Goal: Task Accomplishment & Management: Manage account settings

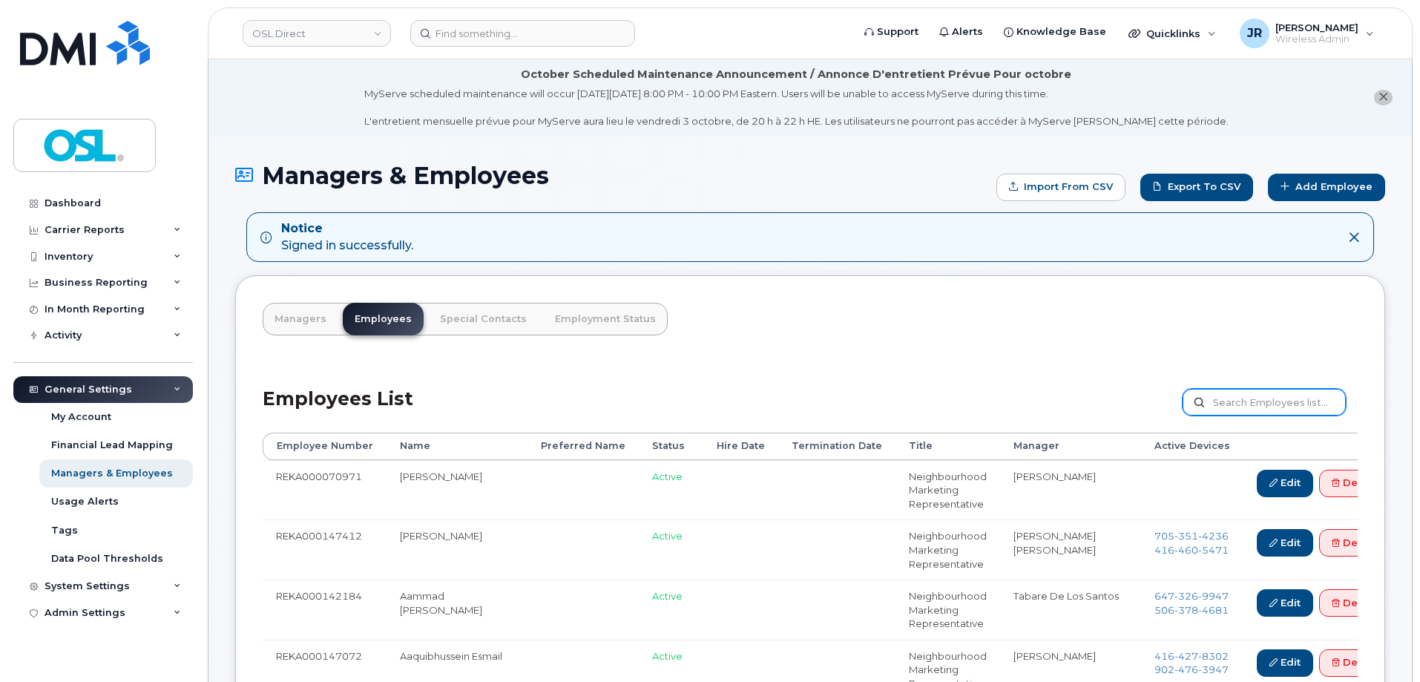
click at [1236, 405] on input "text" at bounding box center [1264, 402] width 163 height 27
paste input "REKA000144891"
type input "REKA000144891"
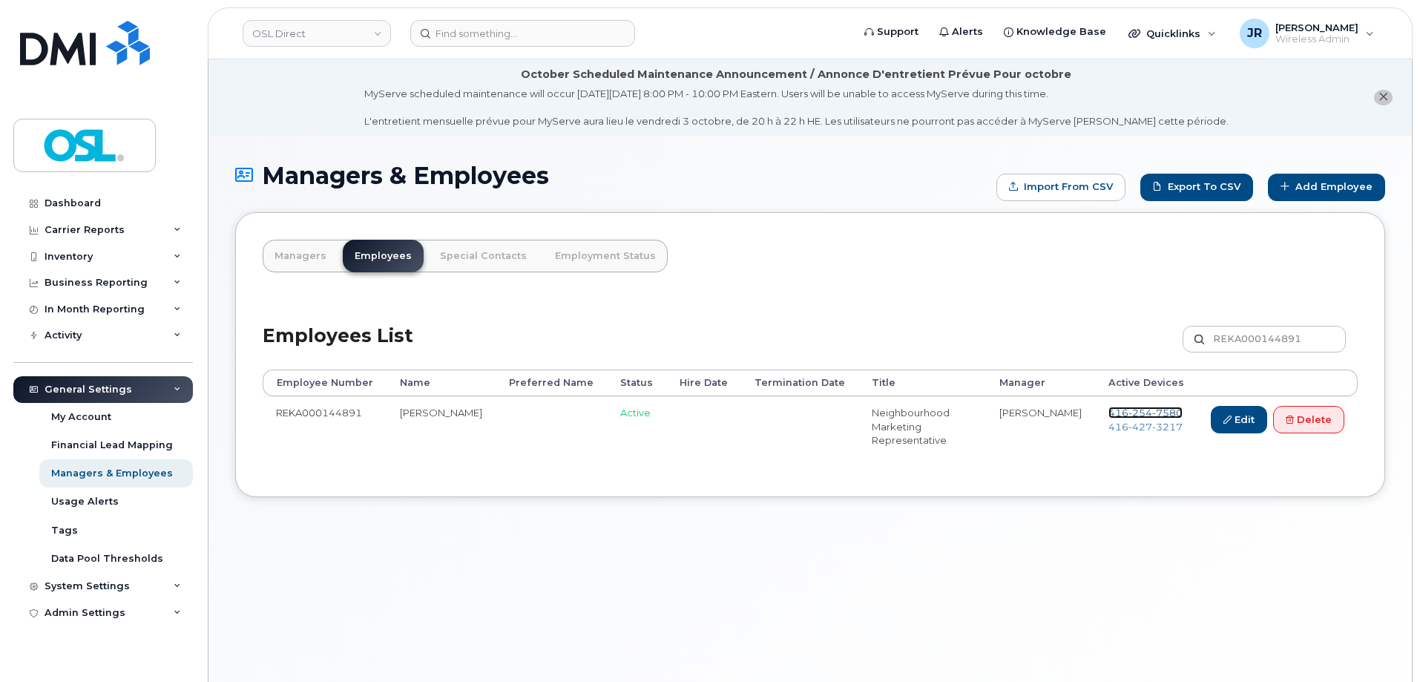
click at [1130, 412] on span "254" at bounding box center [1141, 413] width 24 height 12
click at [1132, 433] on li "416 427 3217" at bounding box center [1147, 427] width 76 height 14
click at [1137, 428] on span "427" at bounding box center [1141, 427] width 24 height 12
click at [1303, 422] on link "Delete" at bounding box center [1308, 419] width 71 height 27
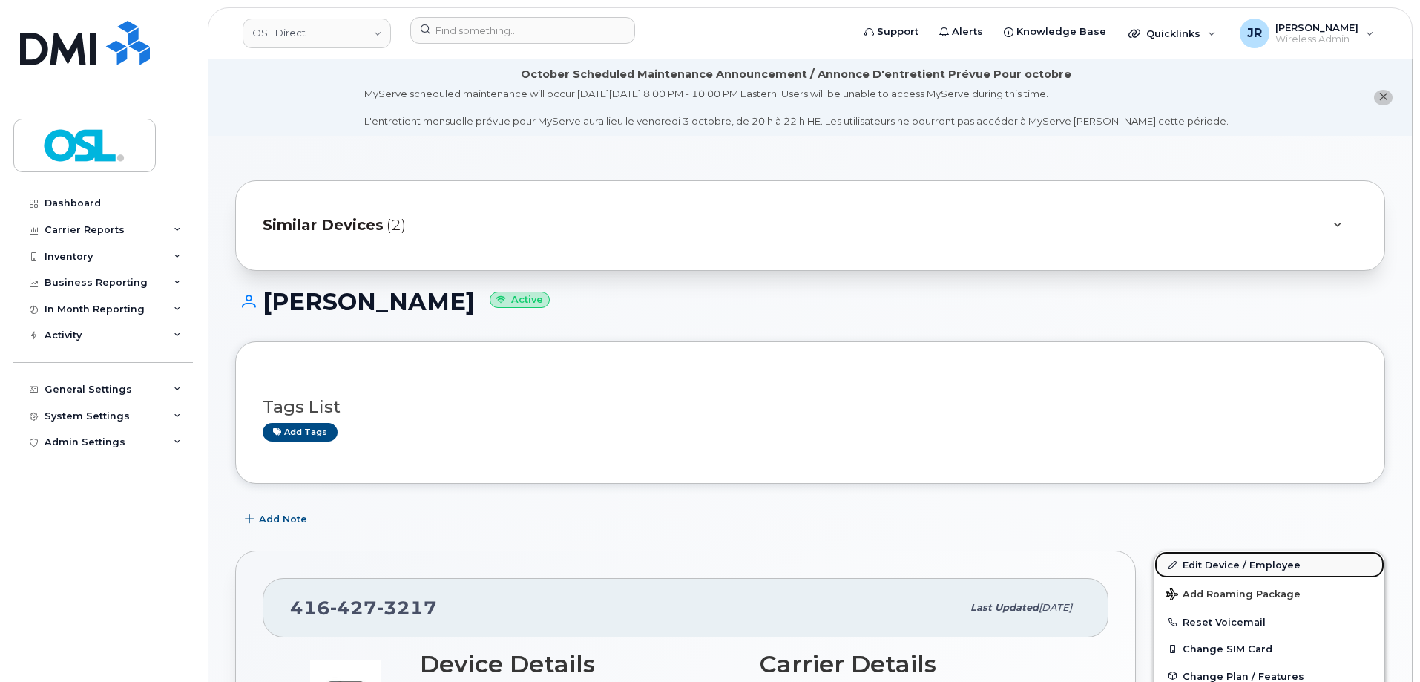
click at [1216, 558] on link "Edit Device / Employee" at bounding box center [1270, 564] width 230 height 27
drag, startPoint x: 1213, startPoint y: 557, endPoint x: 1197, endPoint y: 271, distance: 286.9
click at [1213, 558] on link "Edit Device / Employee" at bounding box center [1270, 564] width 230 height 27
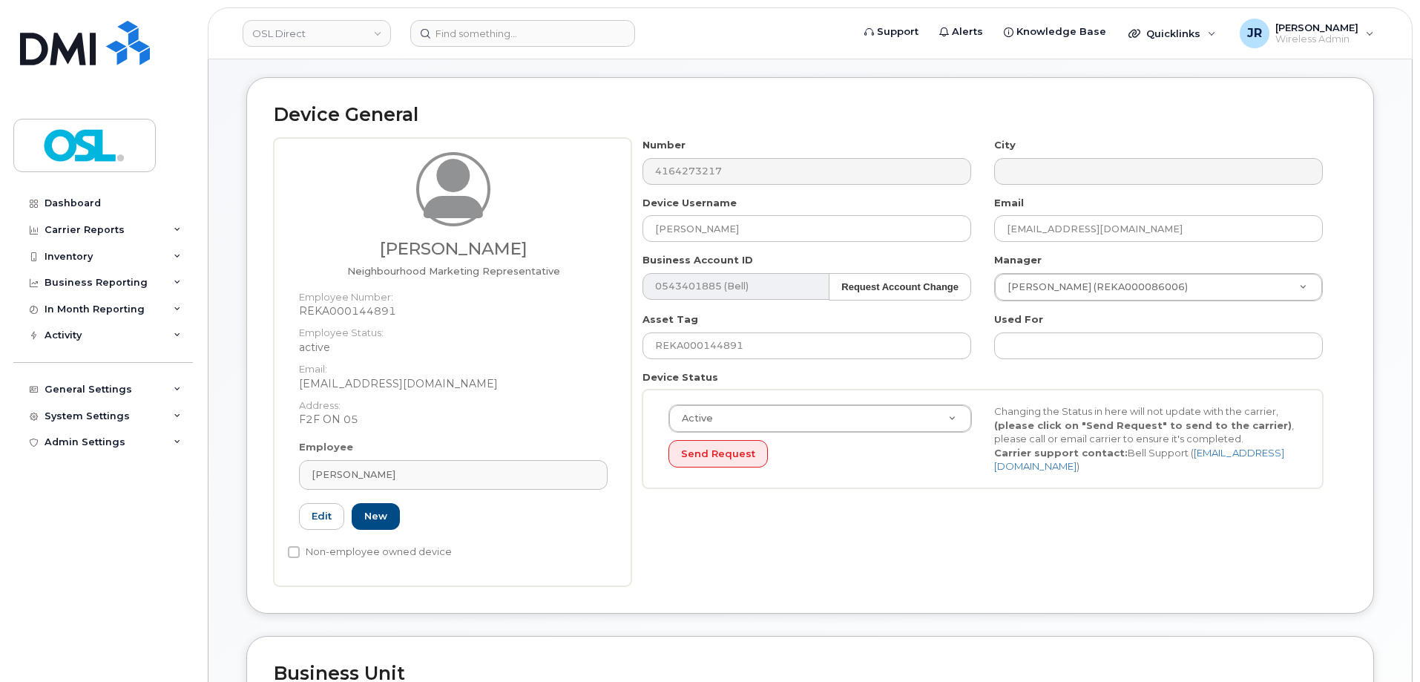
scroll to position [148, 0]
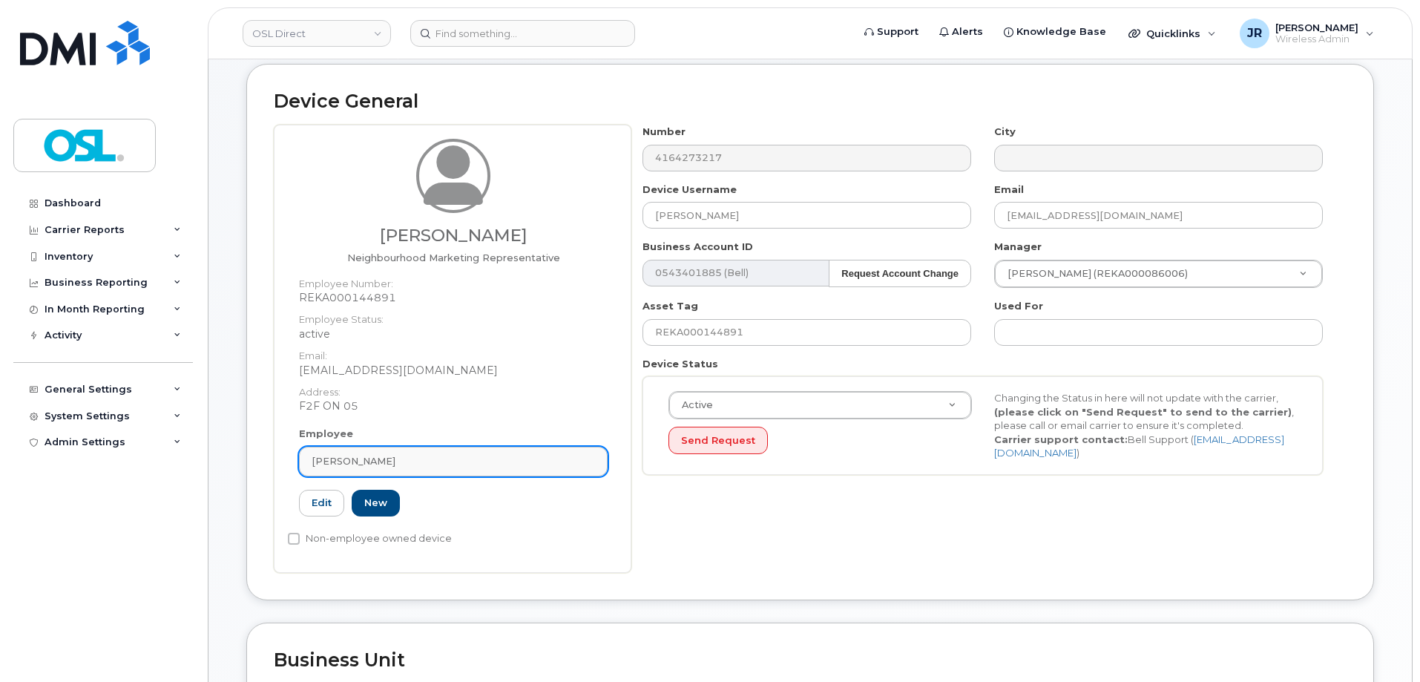
click at [473, 462] on div "[PERSON_NAME]" at bounding box center [453, 461] width 283 height 14
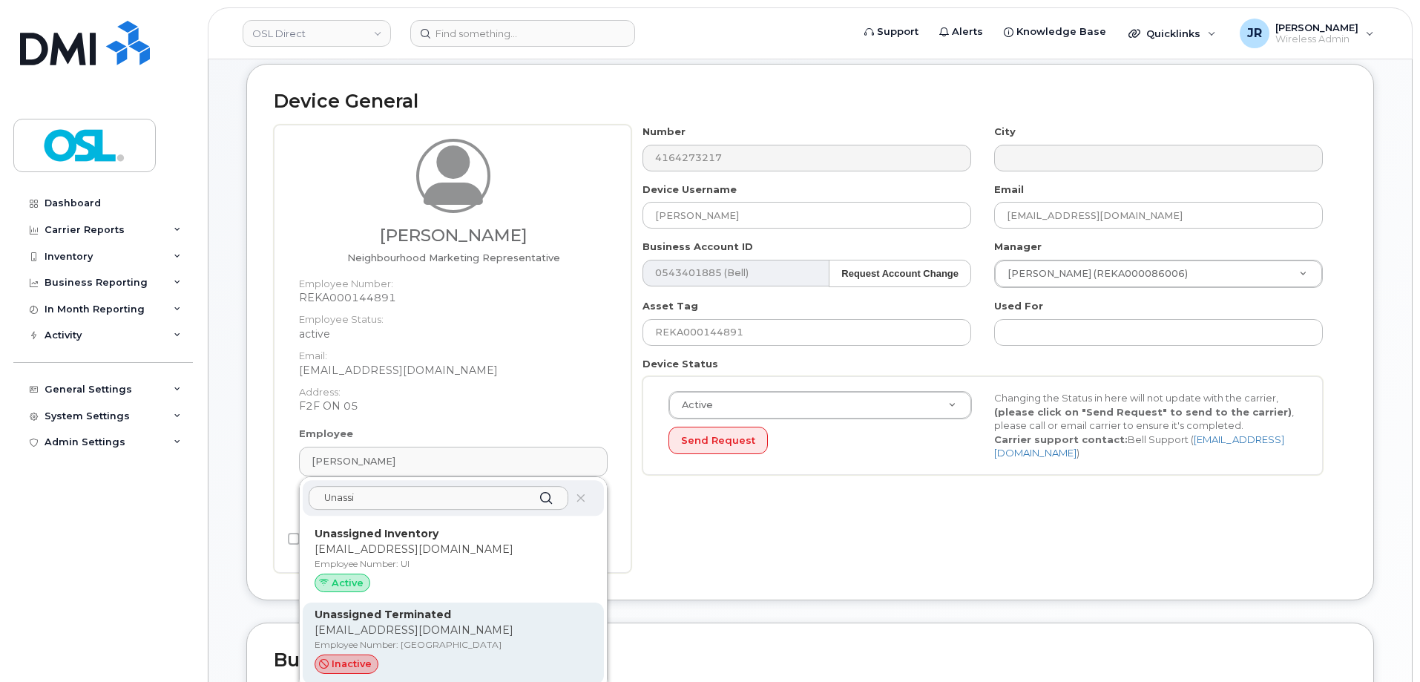
type input "Unassi"
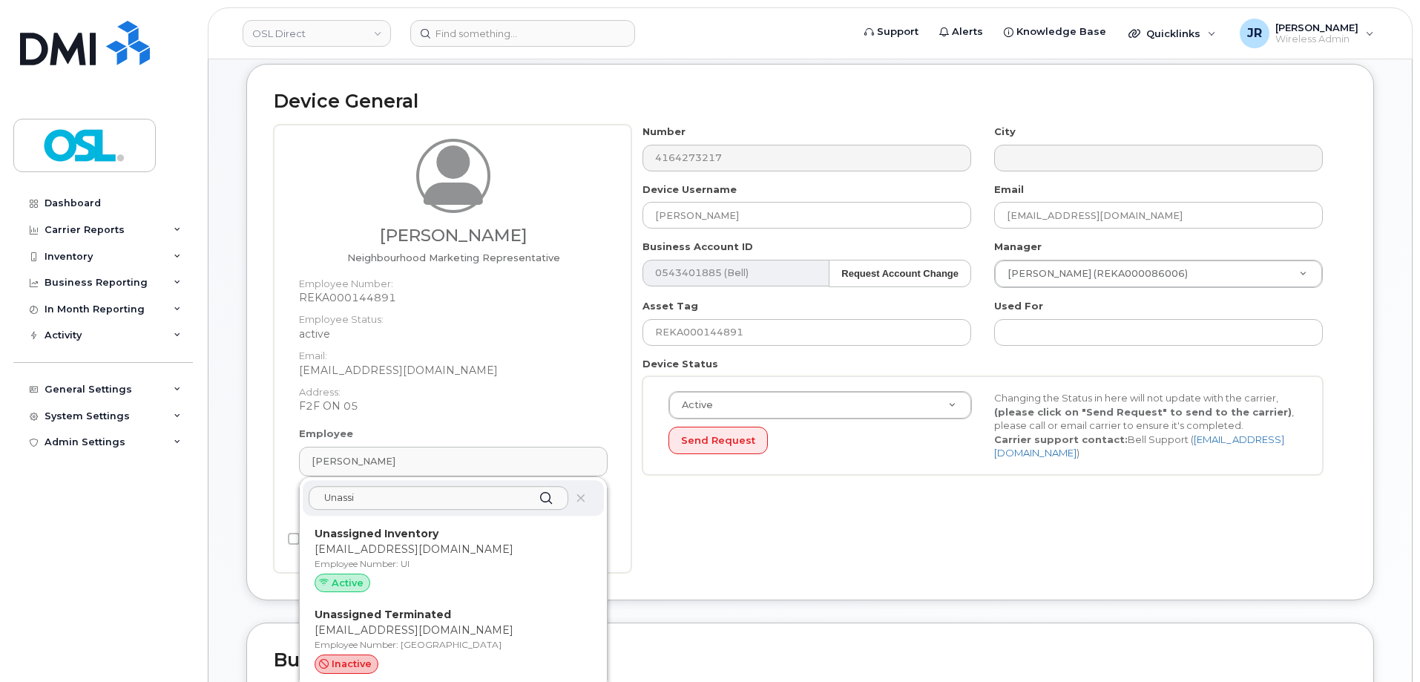
click at [1357, 537] on div "Device General Jibran Abid Neighbourhood Marketing Representative Employee Numb…" at bounding box center [810, 332] width 1128 height 537
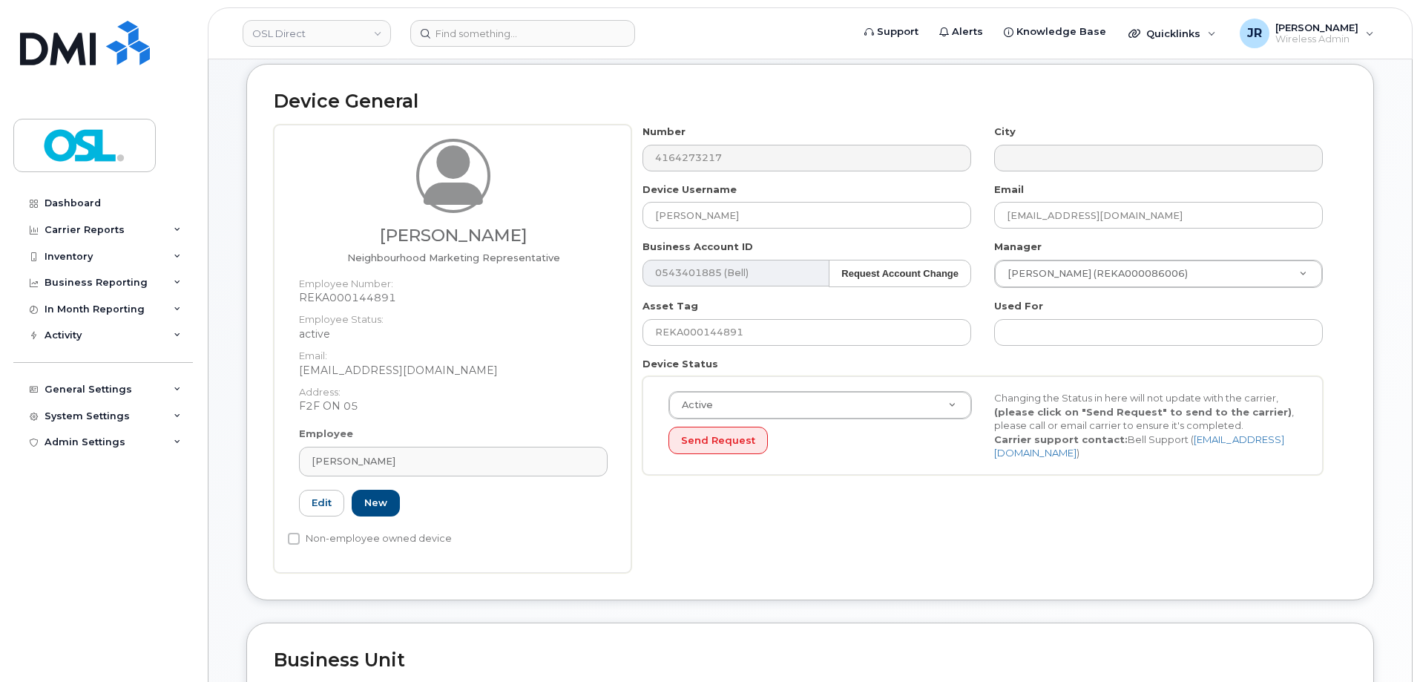
click at [507, 481] on div "Employee Jibran Abid Unassi Unassigned Inventory support@osldirect.com Employee…" at bounding box center [453, 478] width 331 height 103
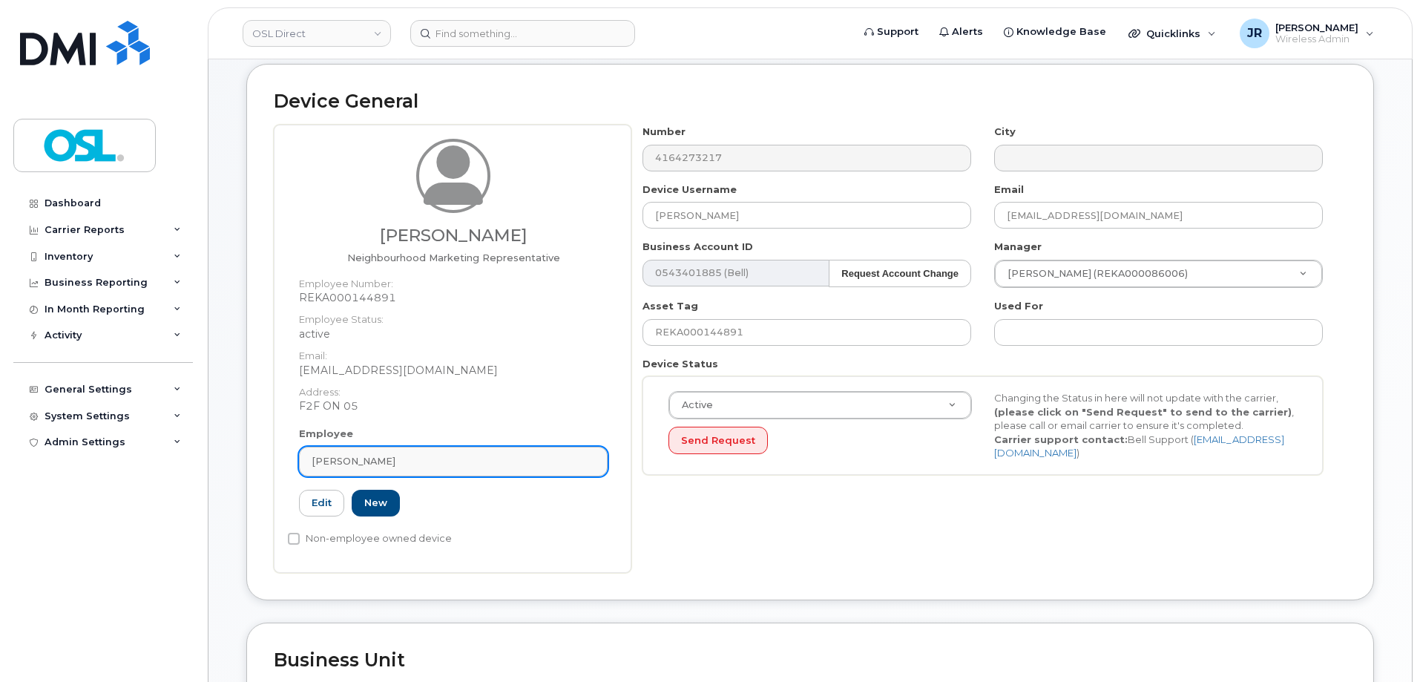
click at [502, 463] on div "Jibran Abid" at bounding box center [453, 461] width 283 height 14
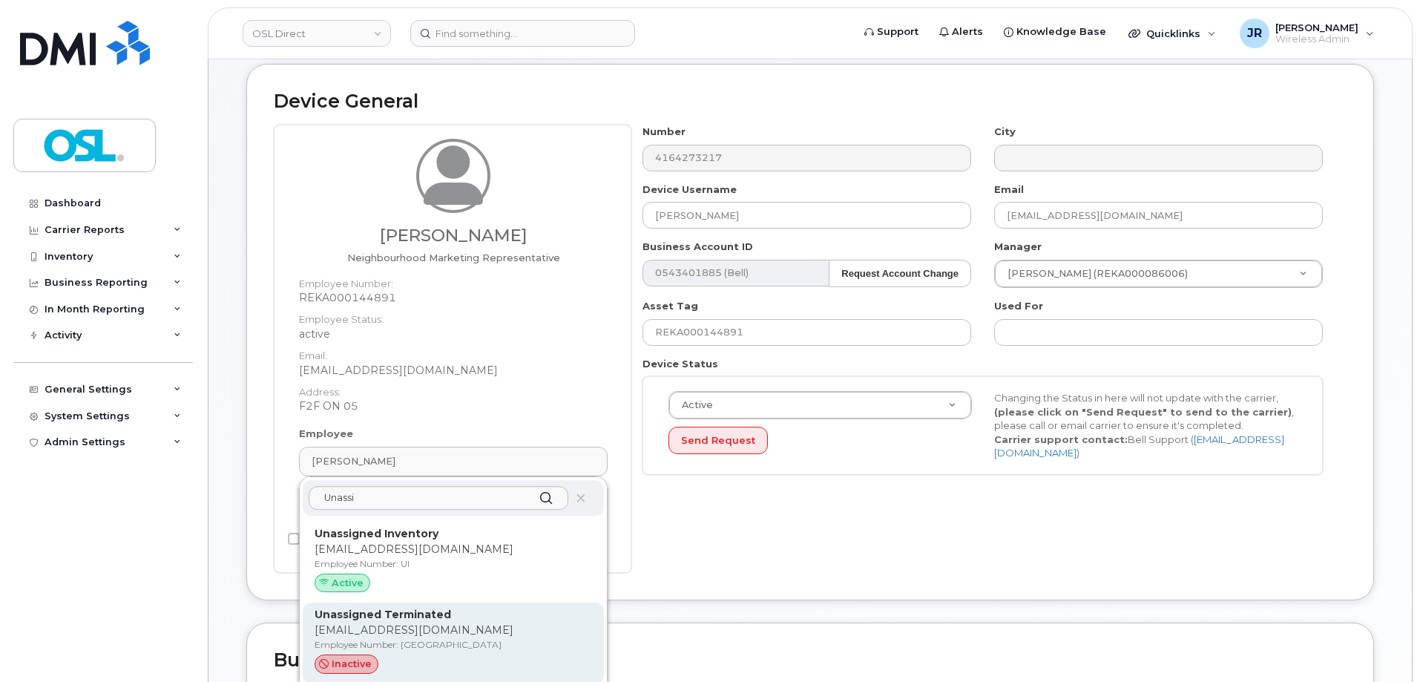
click at [406, 640] on p "Employee Number: [GEOGRAPHIC_DATA]" at bounding box center [454, 644] width 278 height 13
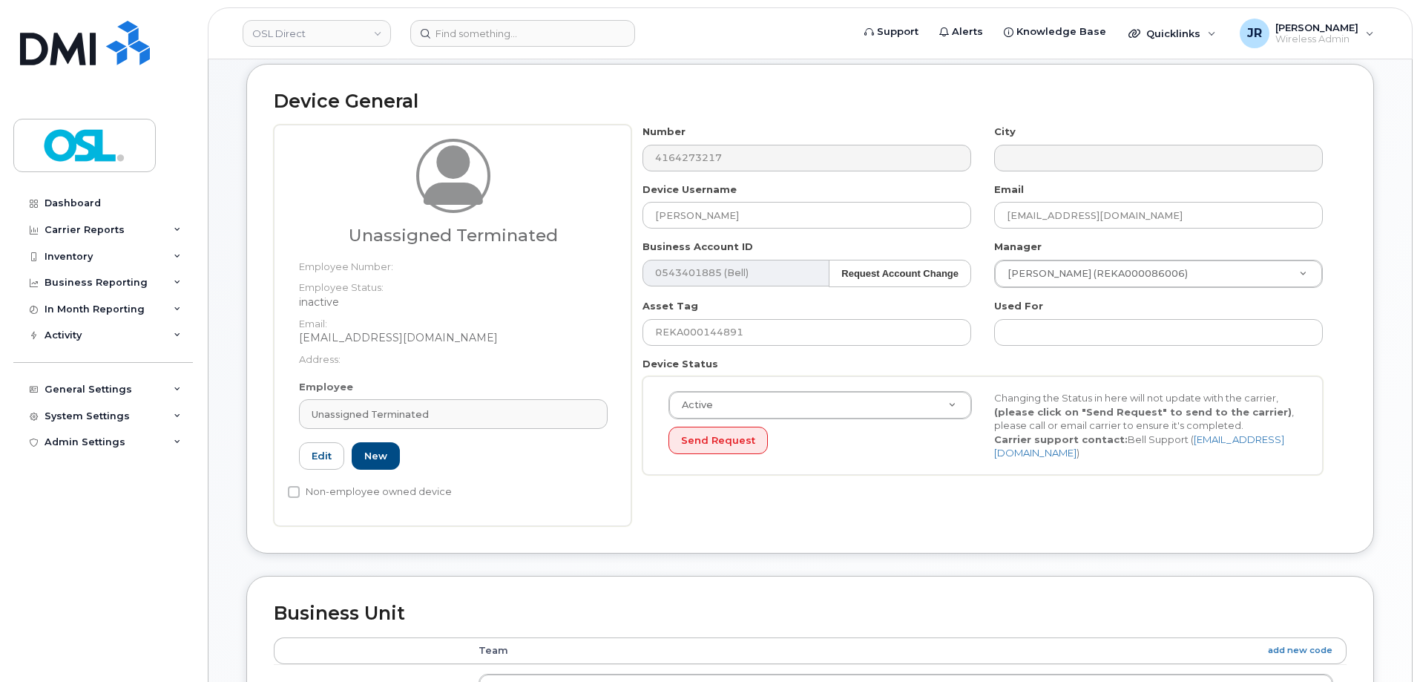
type input "UT"
type input "Unassigned Terminated"
type input "[EMAIL_ADDRESS][DOMAIN_NAME]"
type input "4117510"
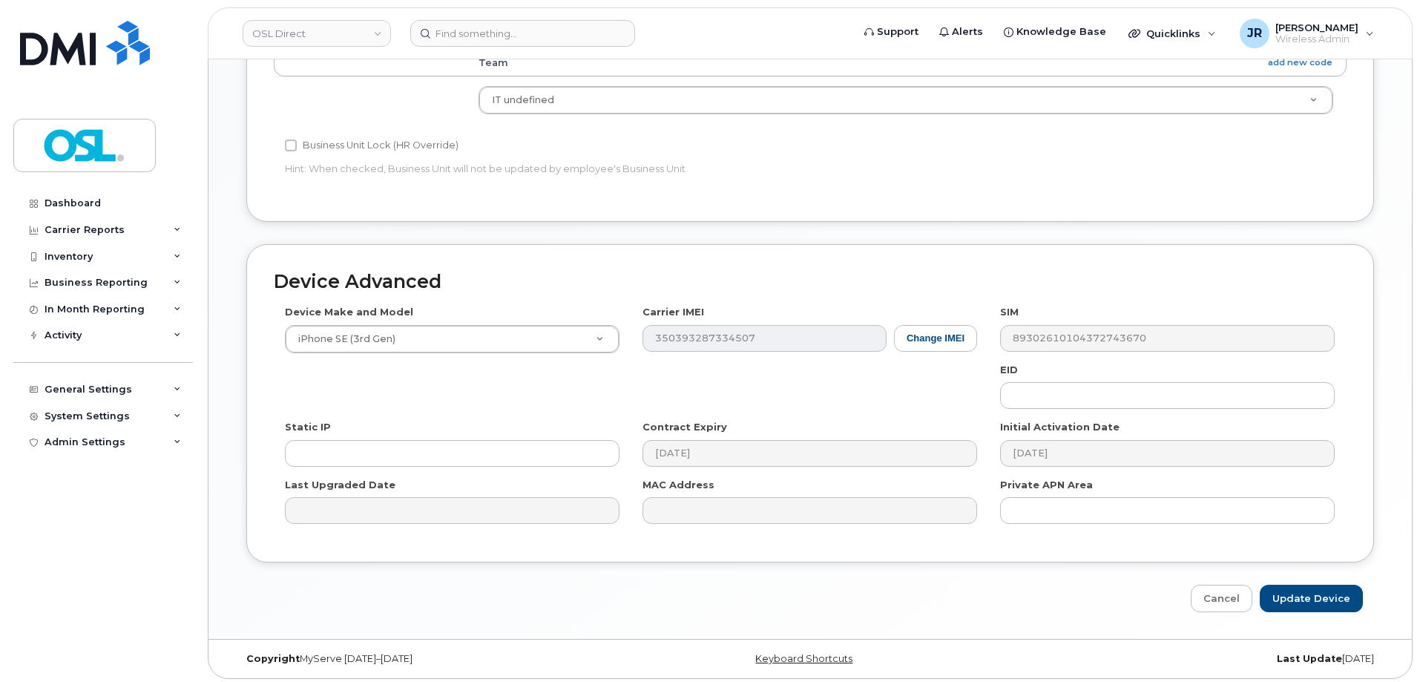
scroll to position [741, 0]
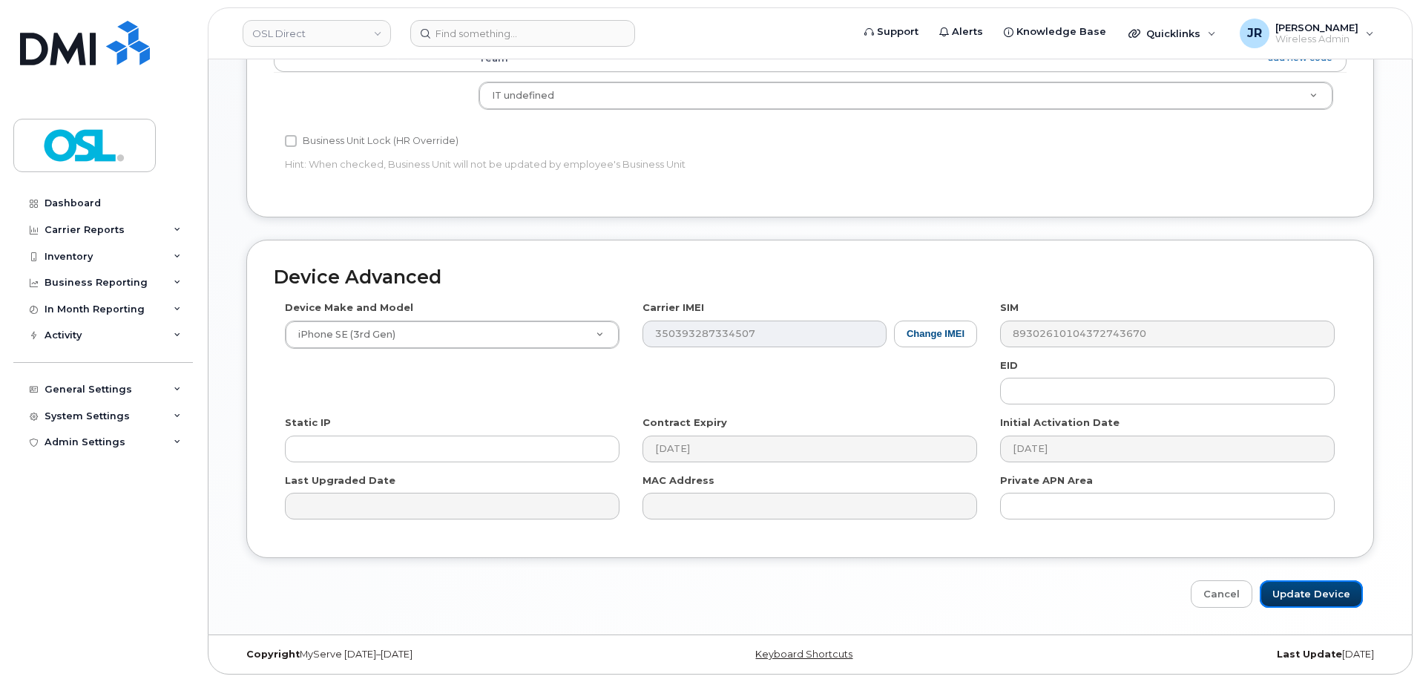
click at [1323, 600] on input "Update Device" at bounding box center [1311, 593] width 103 height 27
type input "Saving..."
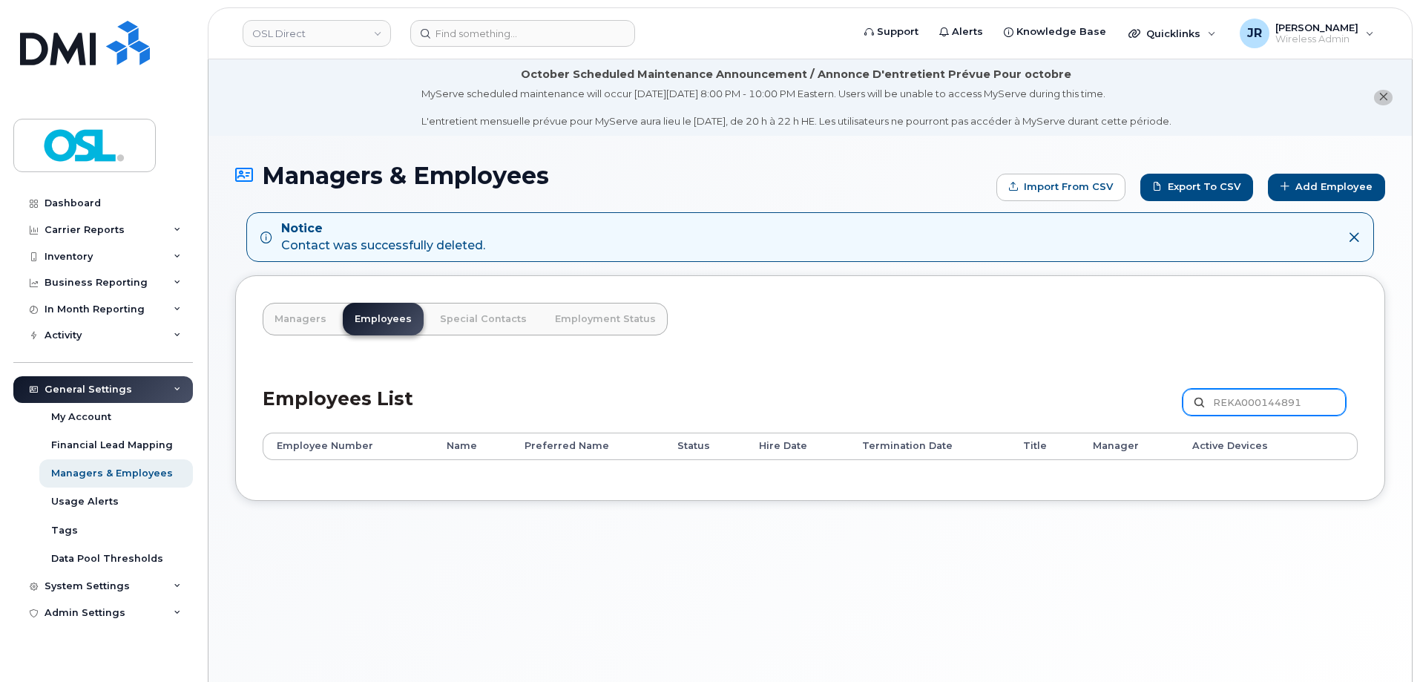
click at [1302, 404] on input "REKA000144891" at bounding box center [1264, 402] width 163 height 27
paste input "55273"
type input "REKA000155273"
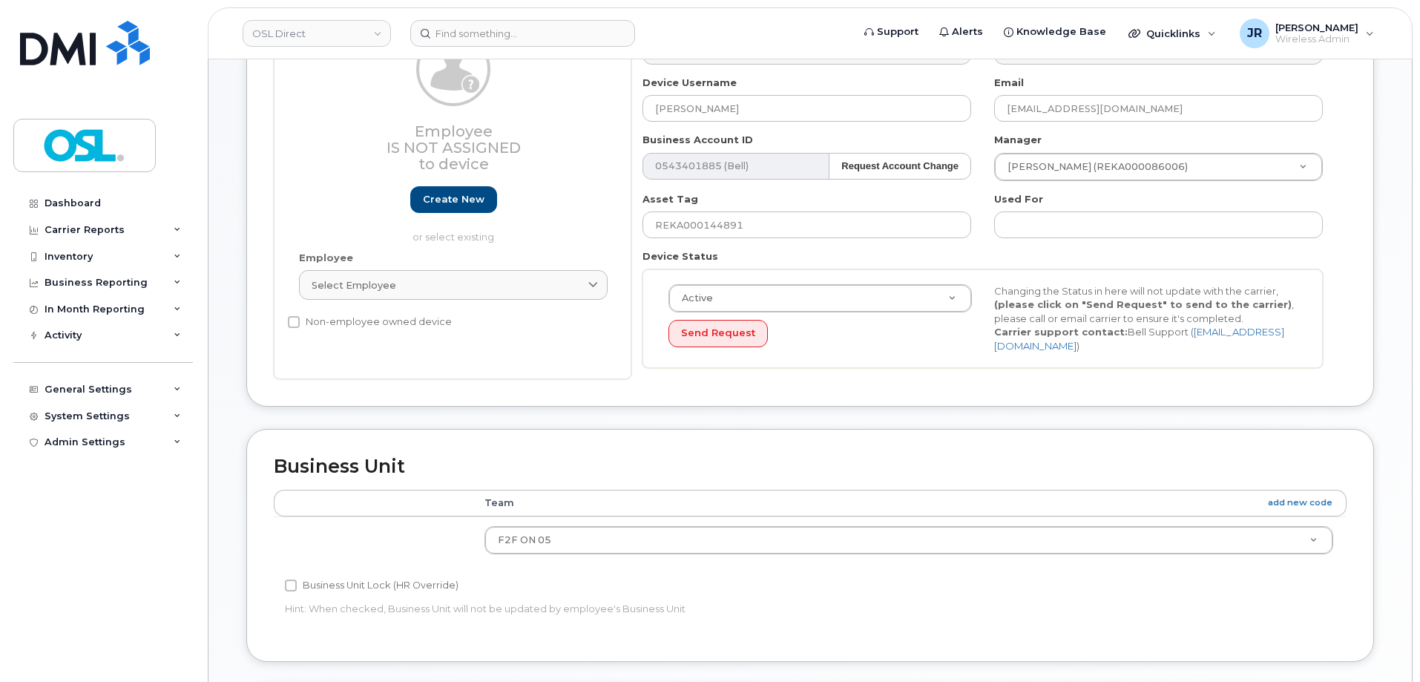
scroll to position [297, 0]
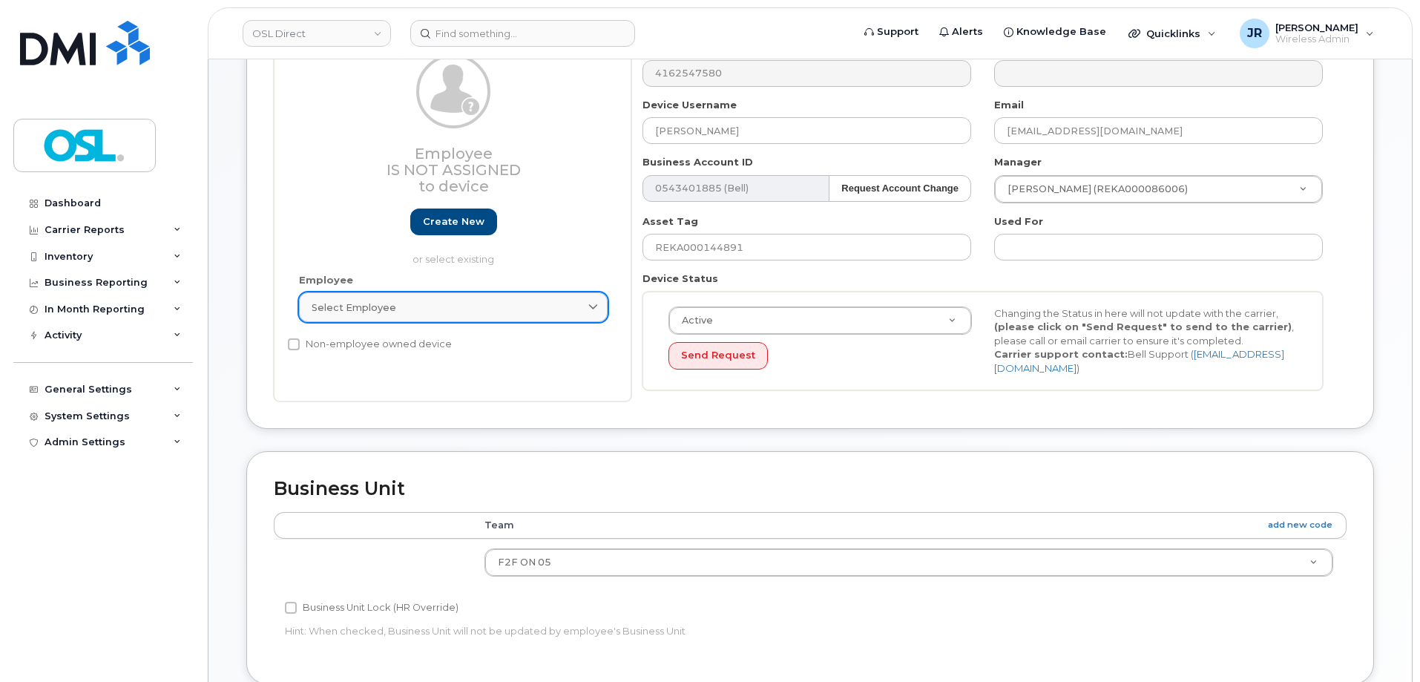
click at [455, 315] on div "Select employee" at bounding box center [453, 308] width 283 height 14
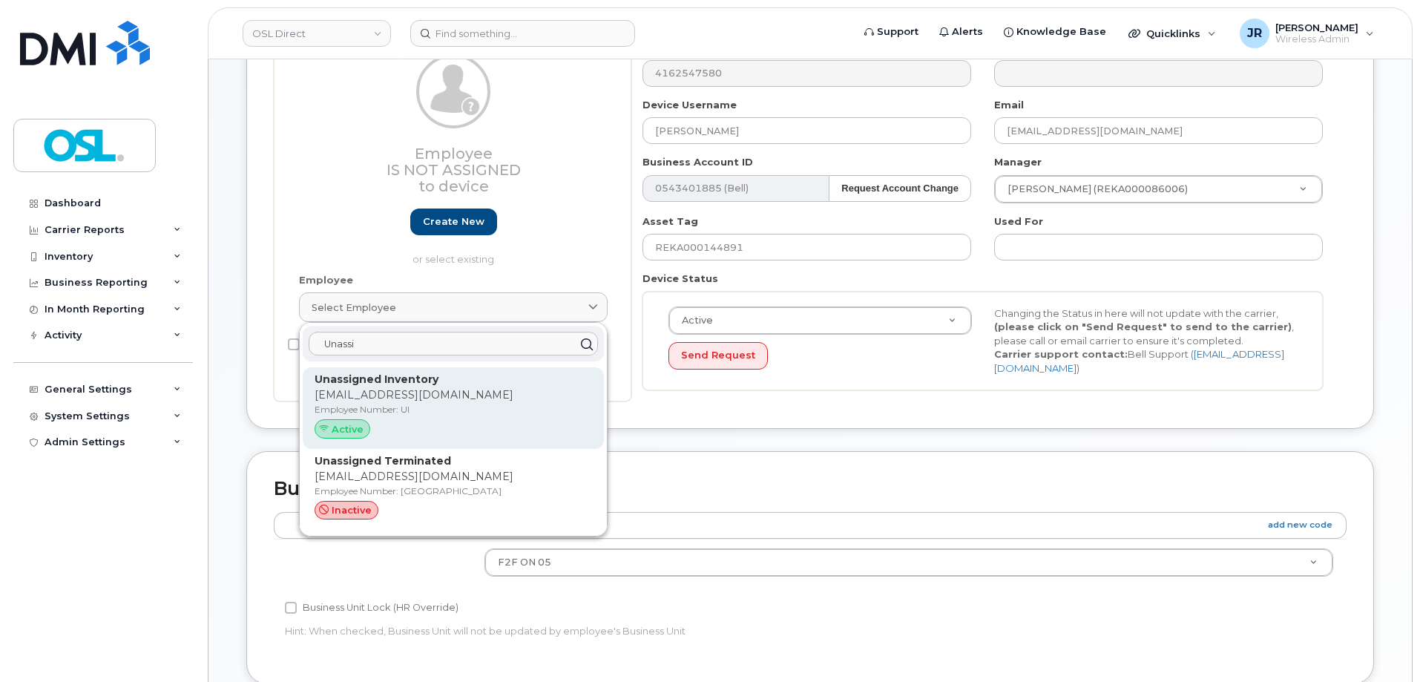
type input "Unassi"
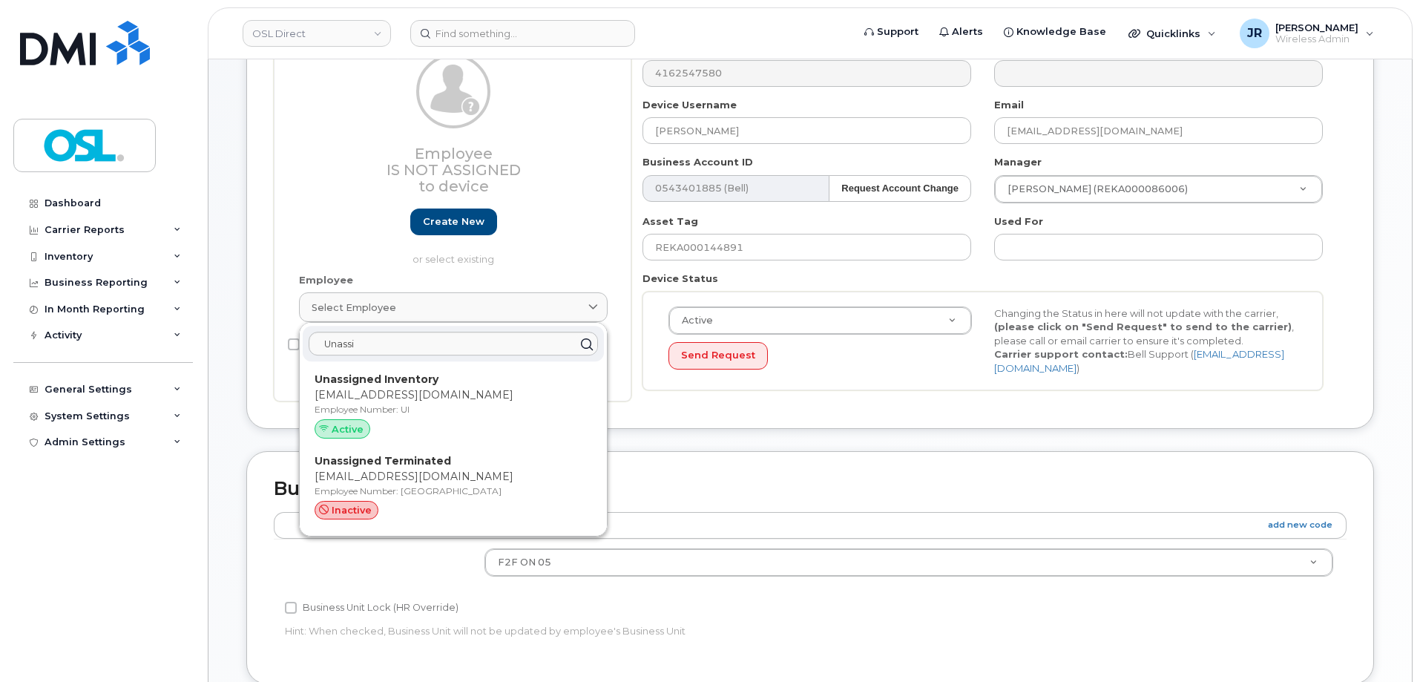
drag, startPoint x: 406, startPoint y: 448, endPoint x: 851, endPoint y: 47, distance: 599.0
click at [406, 449] on div "Unassigned Inventory support@osldirect.com Employee Number: UI Active" at bounding box center [453, 408] width 301 height 82
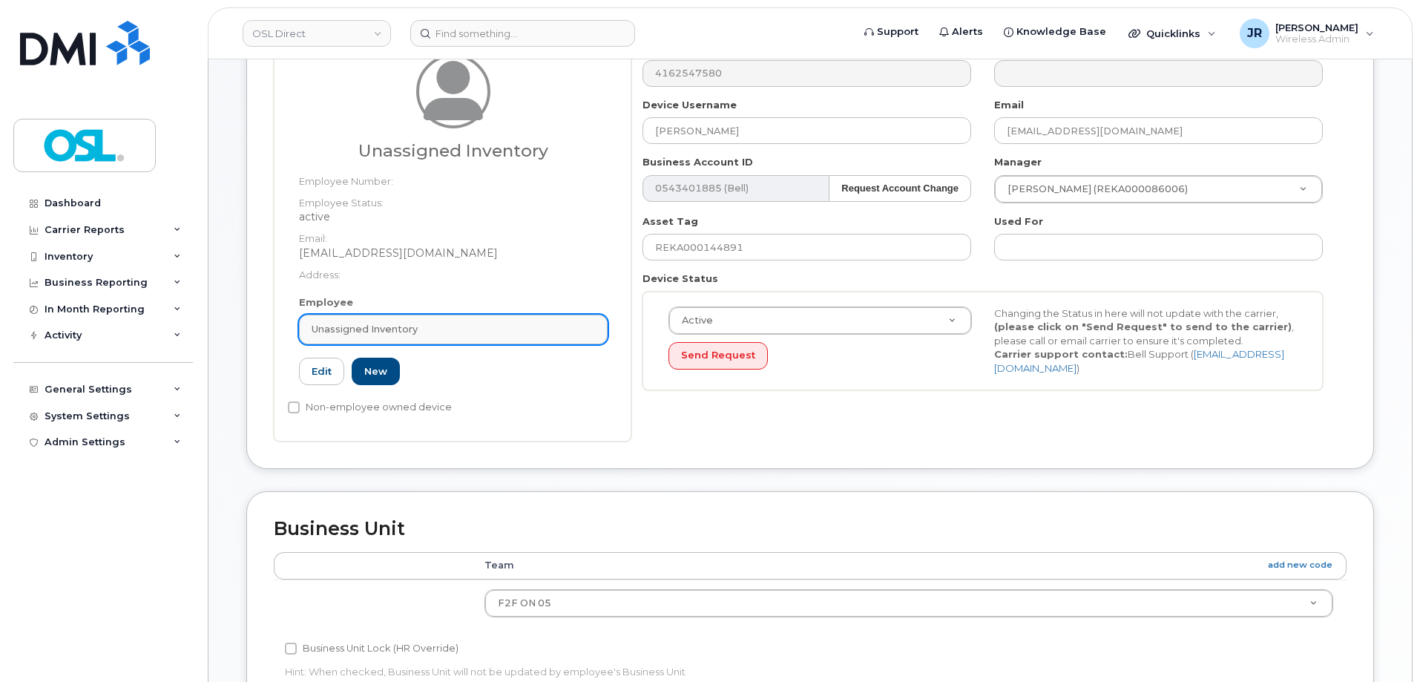
click at [419, 322] on div "Unassigned Inventory" at bounding box center [453, 329] width 283 height 14
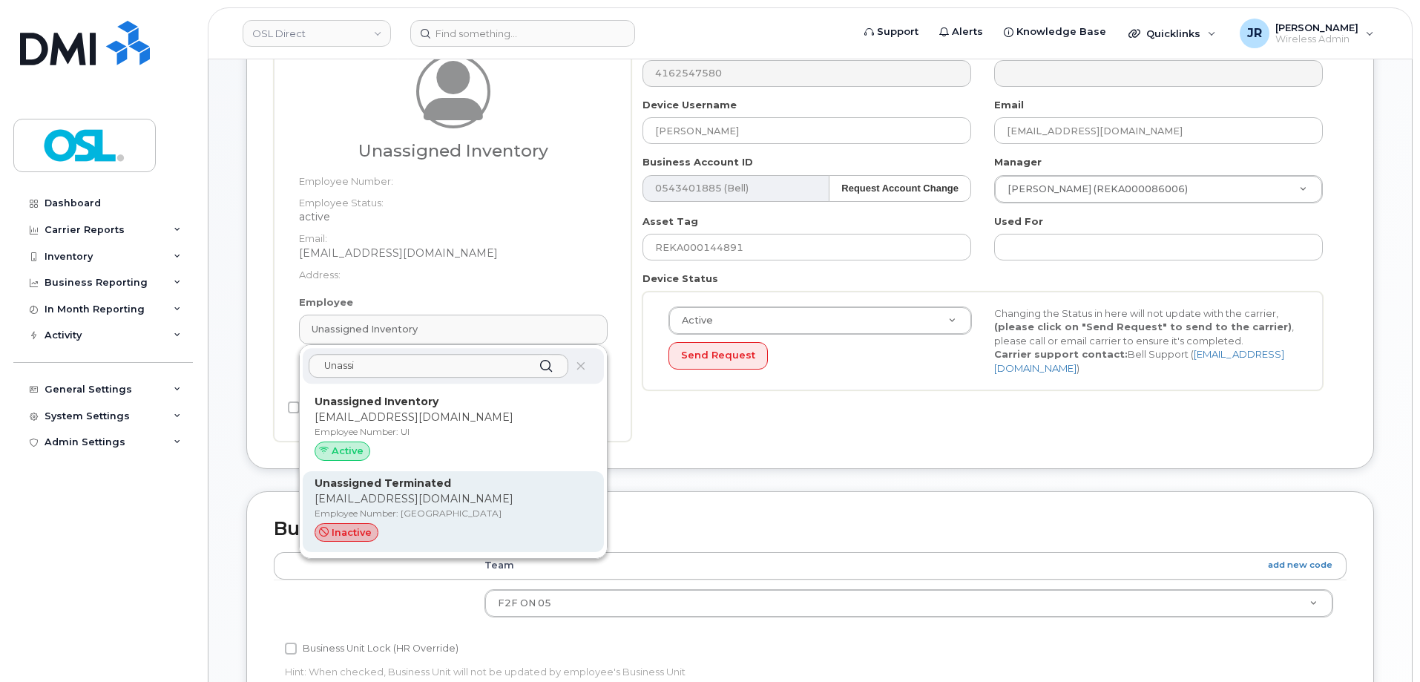
click at [408, 514] on p "Employee Number: UT" at bounding box center [454, 513] width 278 height 13
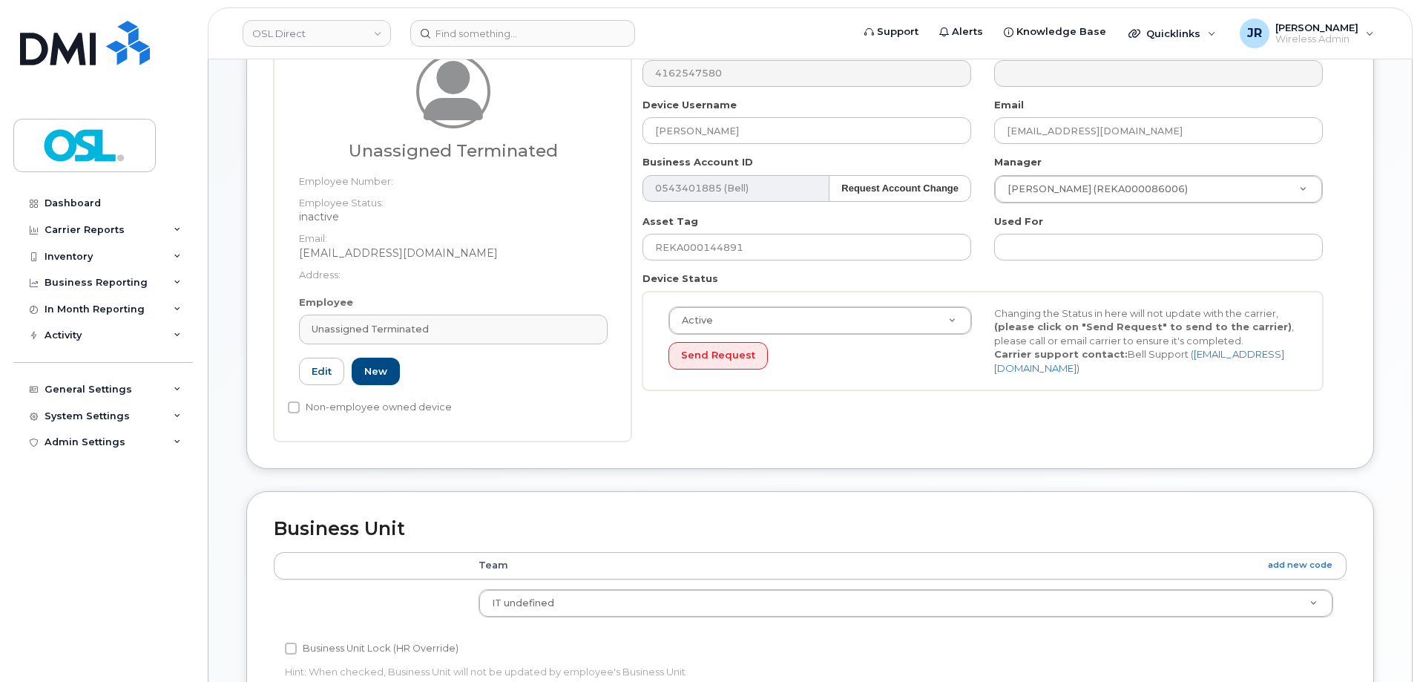
type input "UT"
type input "Unassigned Terminated"
type input "support_2@osldirect.com"
type input "4117510"
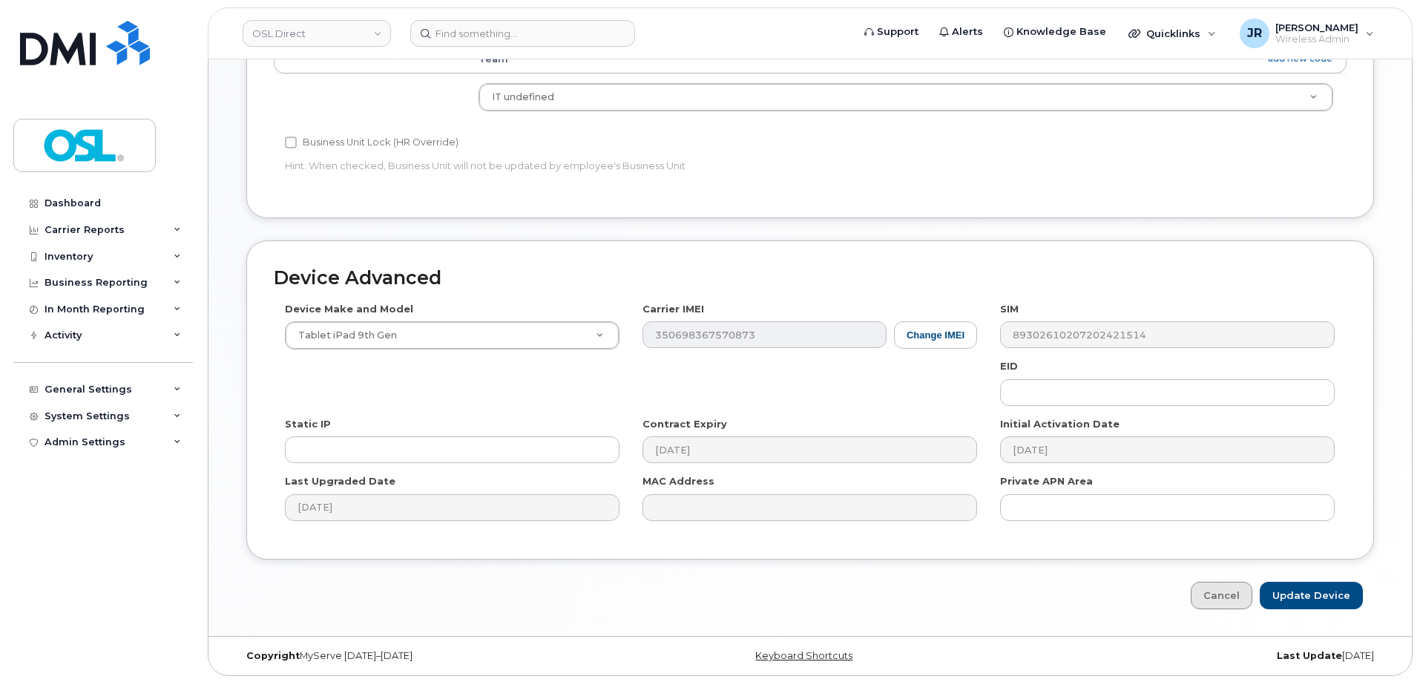
scroll to position [804, 0]
click at [1334, 601] on input "Update Device" at bounding box center [1311, 593] width 103 height 27
type input "Saving..."
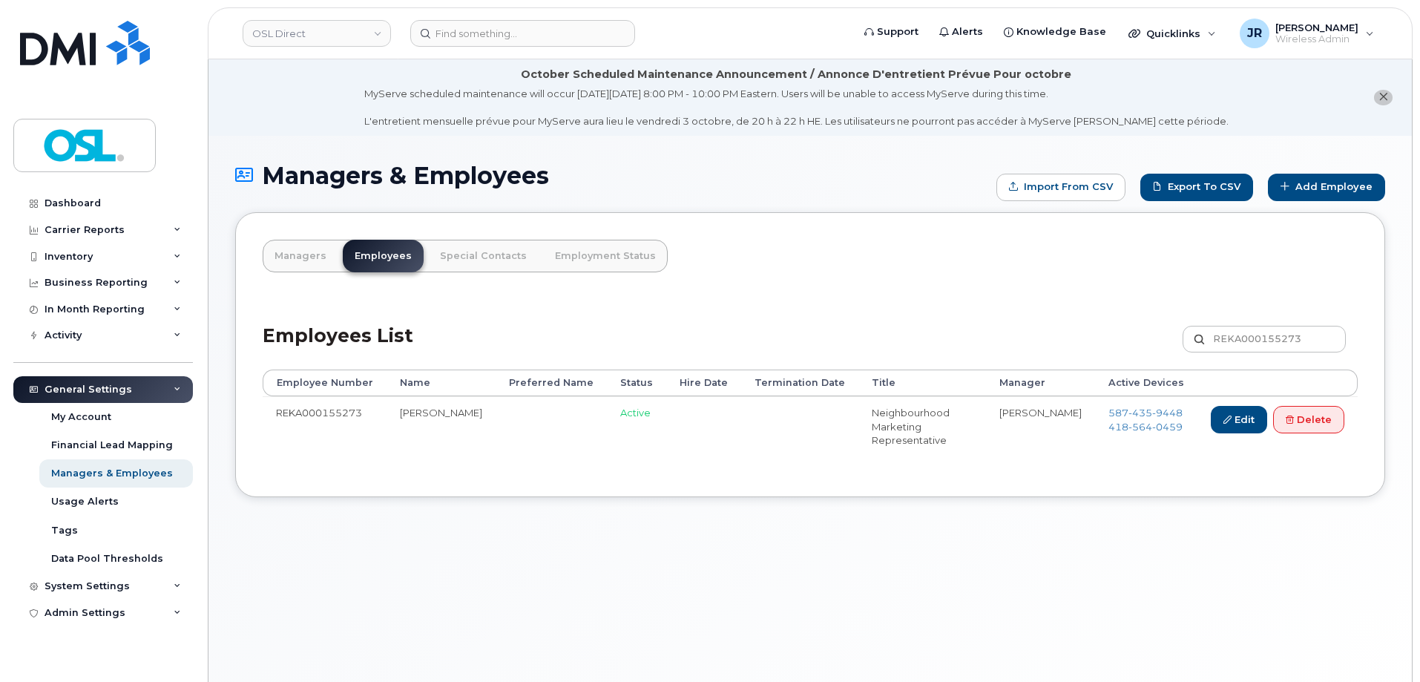
click at [1138, 335] on div "Employees List REKA000155273 Customize Filter Refresh Export" at bounding box center [810, 334] width 1095 height 70
click at [1135, 407] on span "435" at bounding box center [1141, 413] width 24 height 12
click at [1132, 430] on span "564" at bounding box center [1141, 427] width 24 height 12
click at [1290, 425] on link "Delete" at bounding box center [1308, 419] width 71 height 27
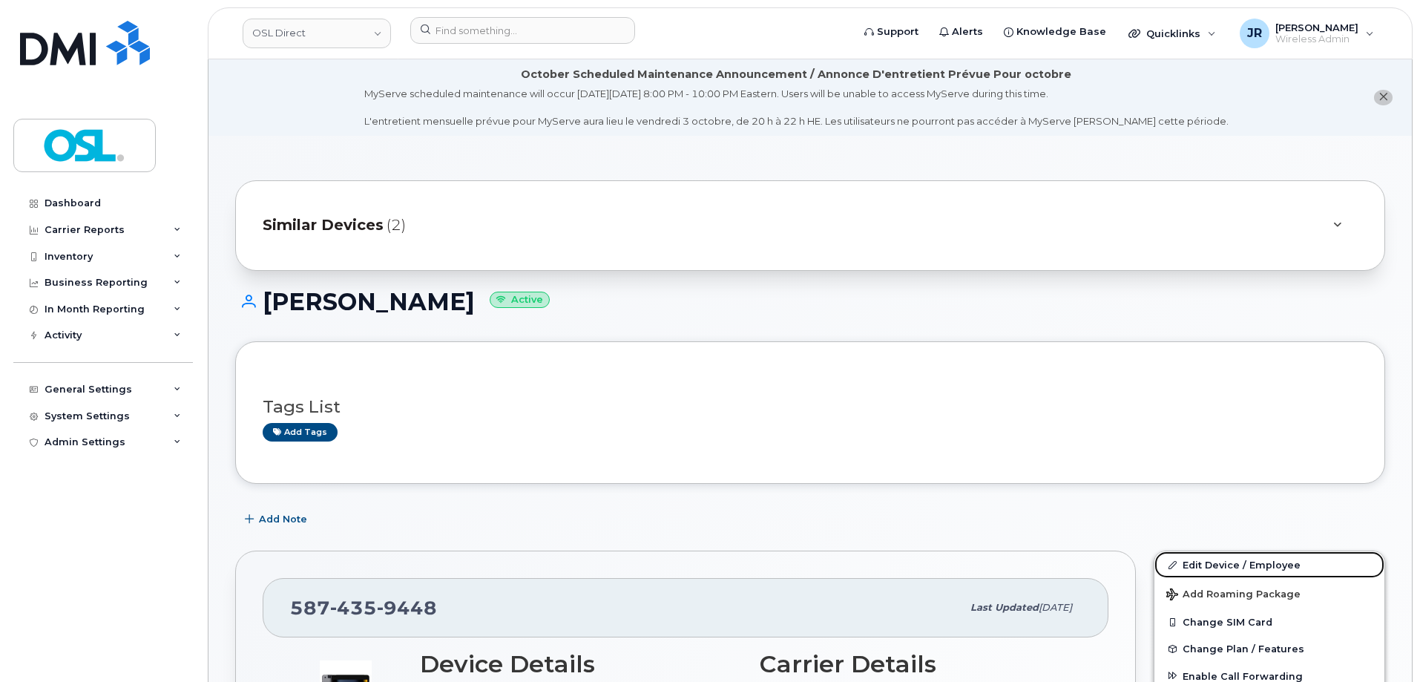
click at [1209, 557] on link "Edit Device / Employee" at bounding box center [1270, 564] width 230 height 27
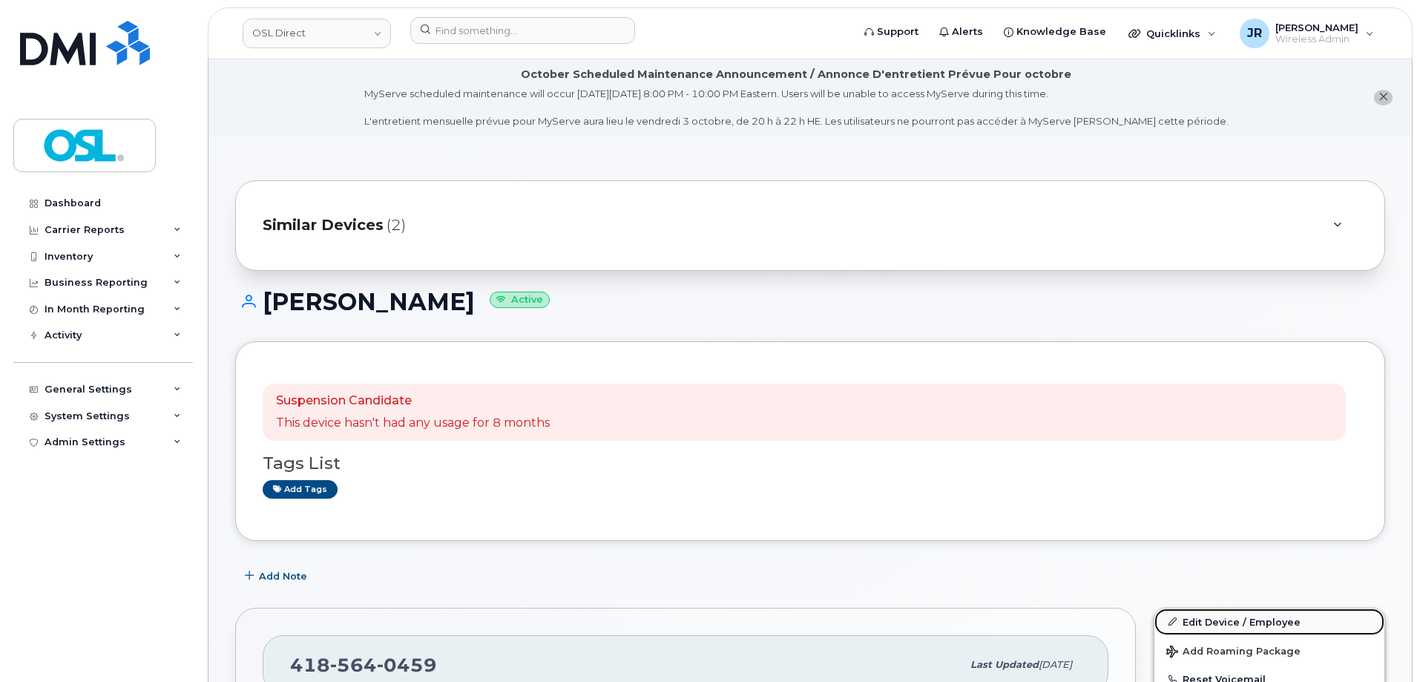
click at [1225, 613] on link "Edit Device / Employee" at bounding box center [1270, 622] width 230 height 27
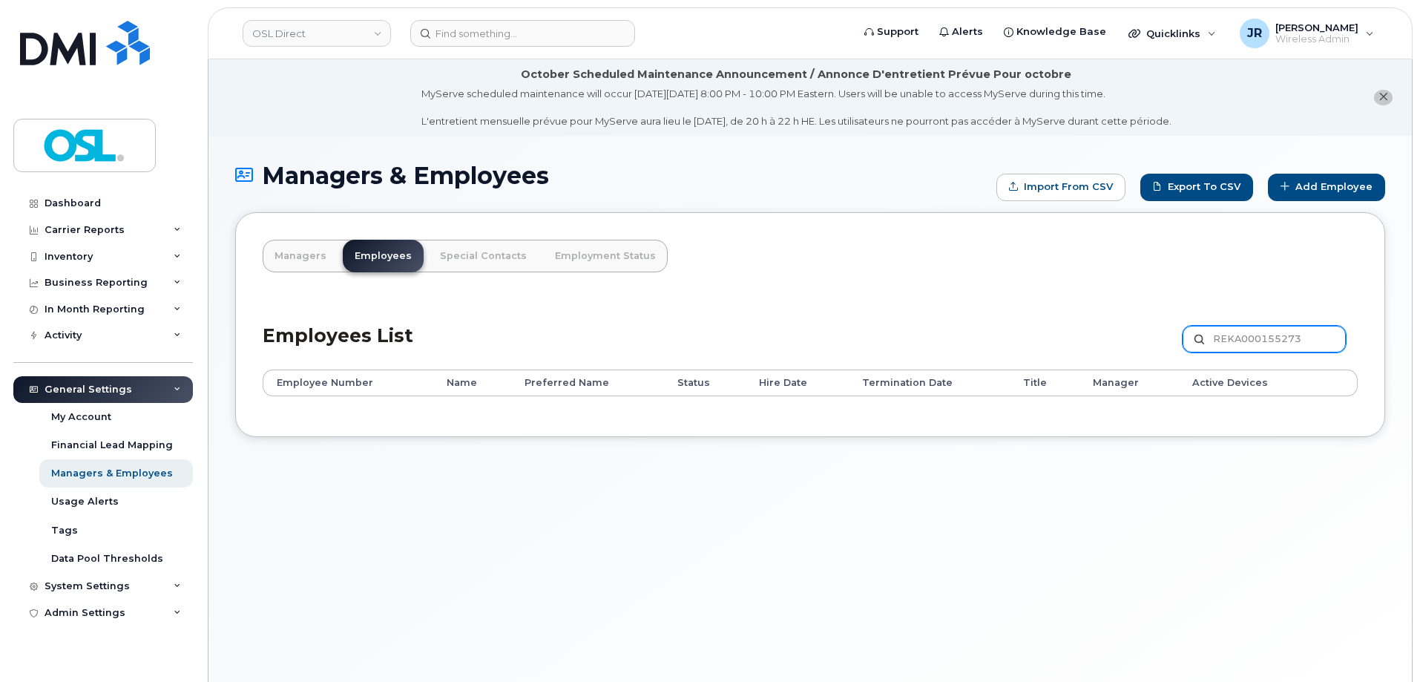
click at [1285, 350] on input "REKA000155273" at bounding box center [1264, 339] width 163 height 27
paste input "45540"
type input "REKA000145540"
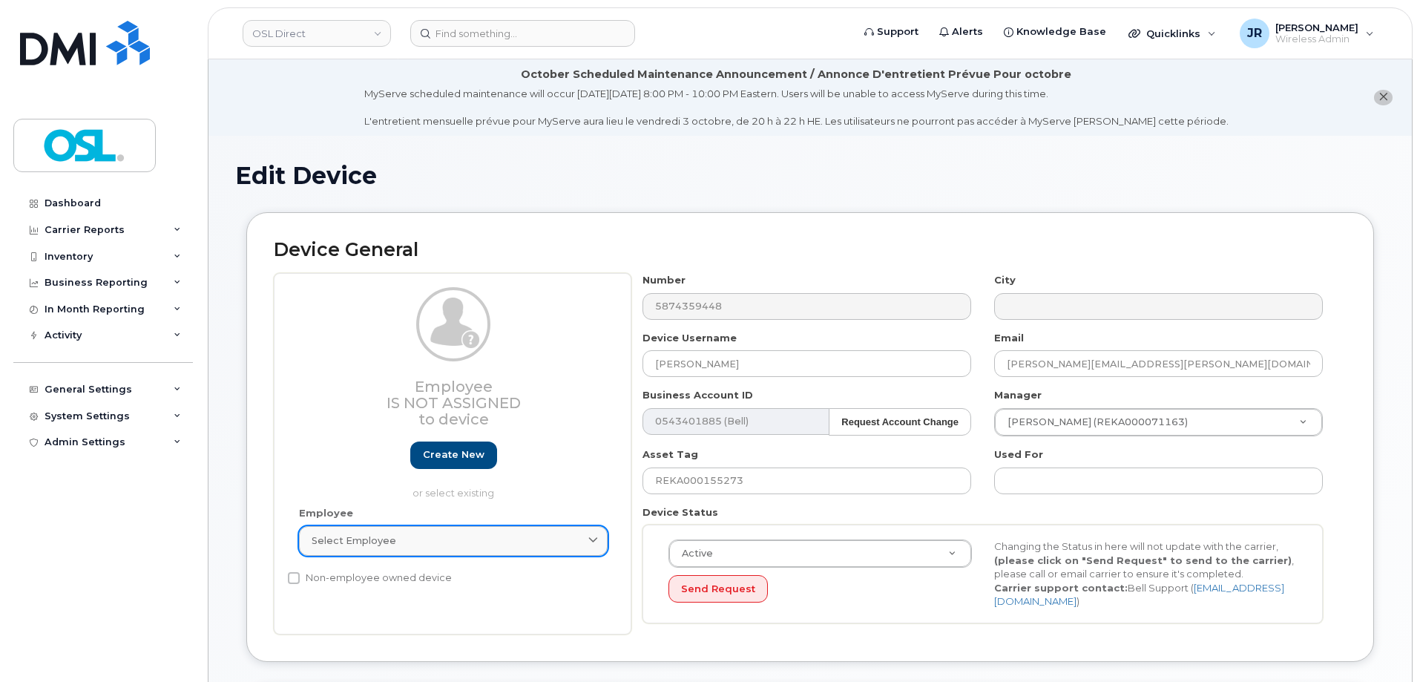
click at [430, 544] on div "Select employee" at bounding box center [453, 541] width 283 height 14
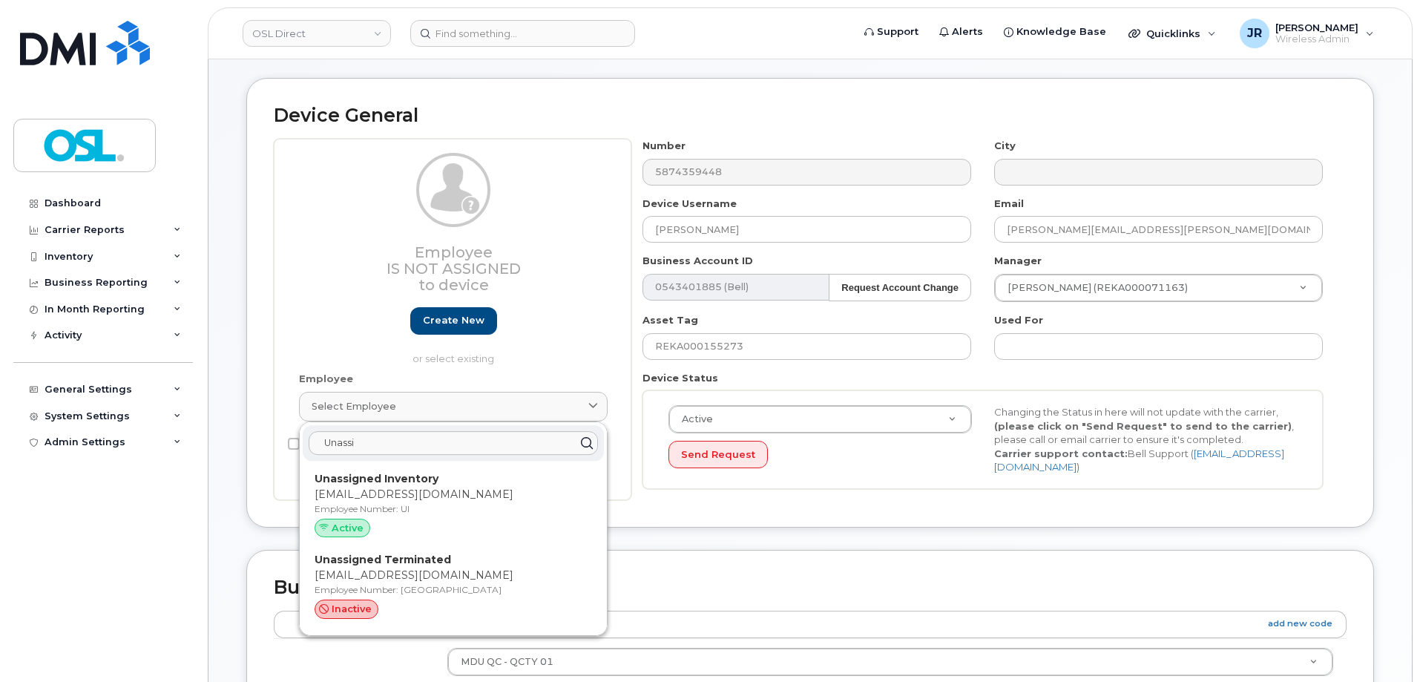
scroll to position [148, 0]
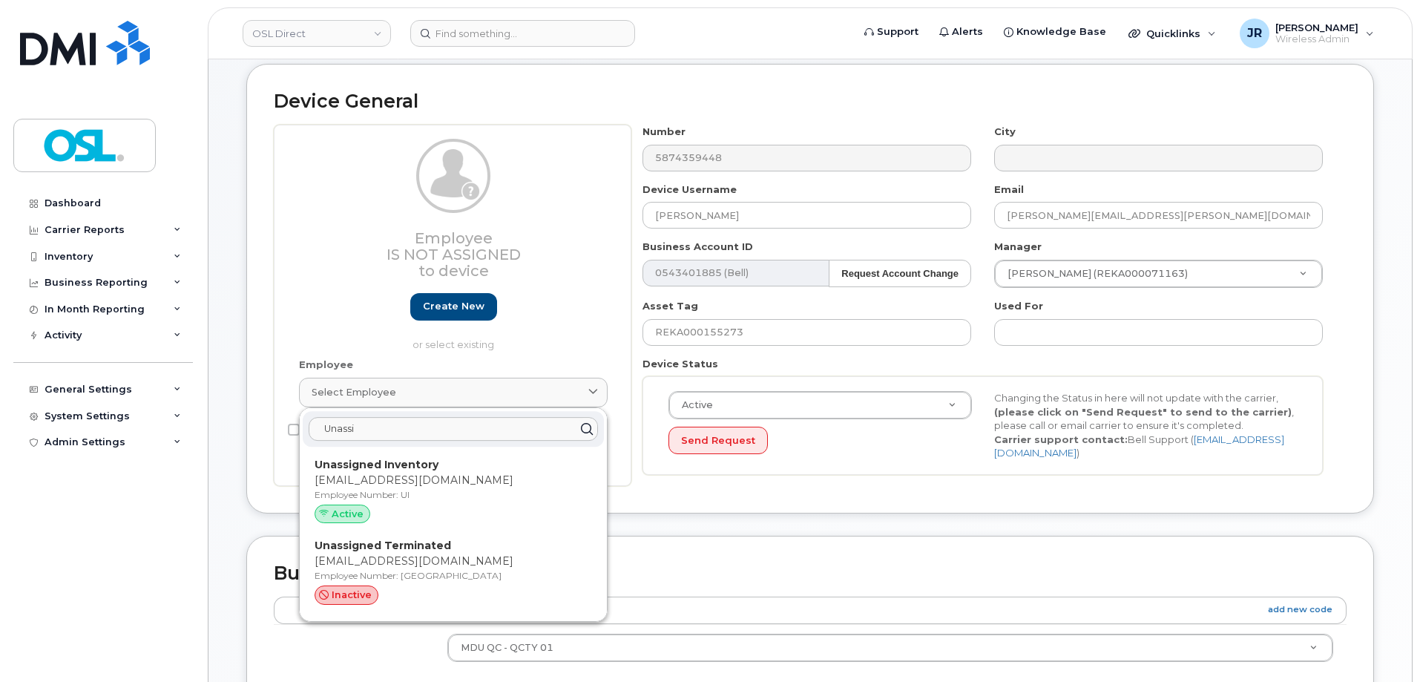
type input "Unassi"
click at [425, 548] on strong "Unassigned Terminated" at bounding box center [383, 545] width 137 height 13
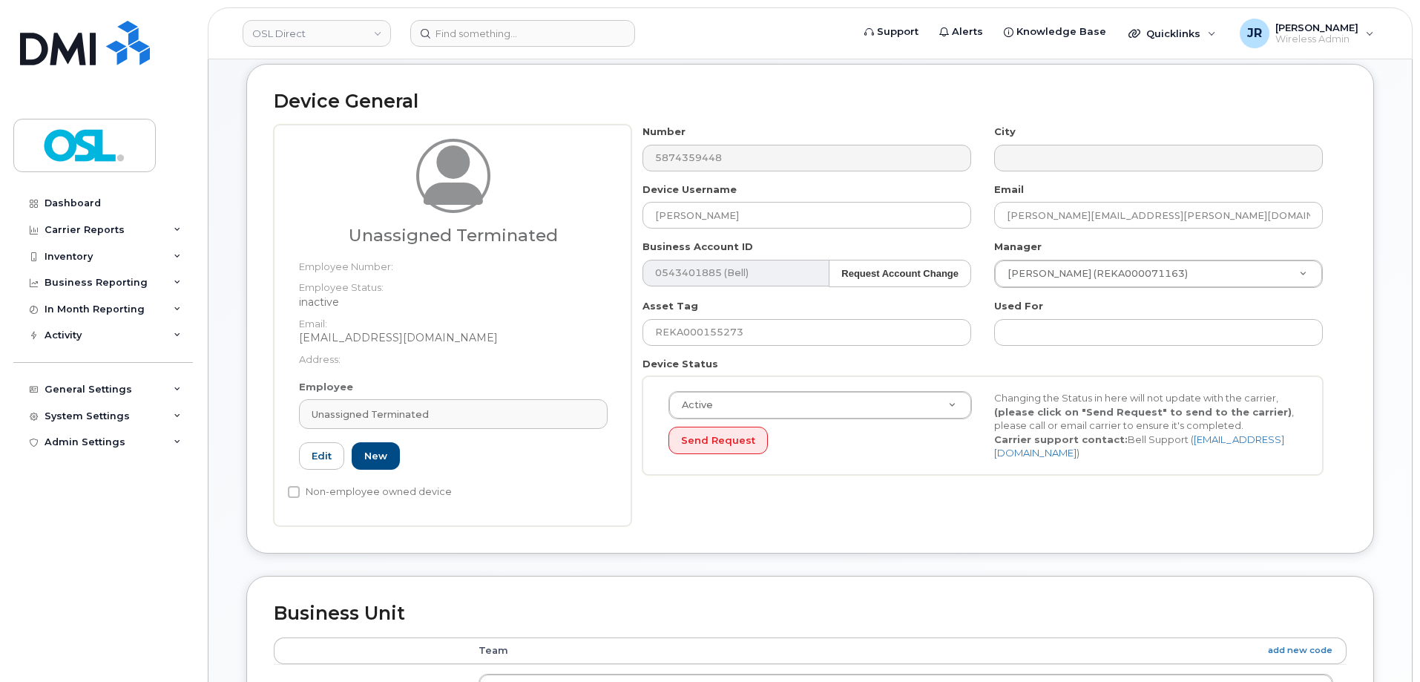
type input "UT"
type input "Unassigned Terminated"
type input "[EMAIL_ADDRESS][DOMAIN_NAME]"
type input "4117510"
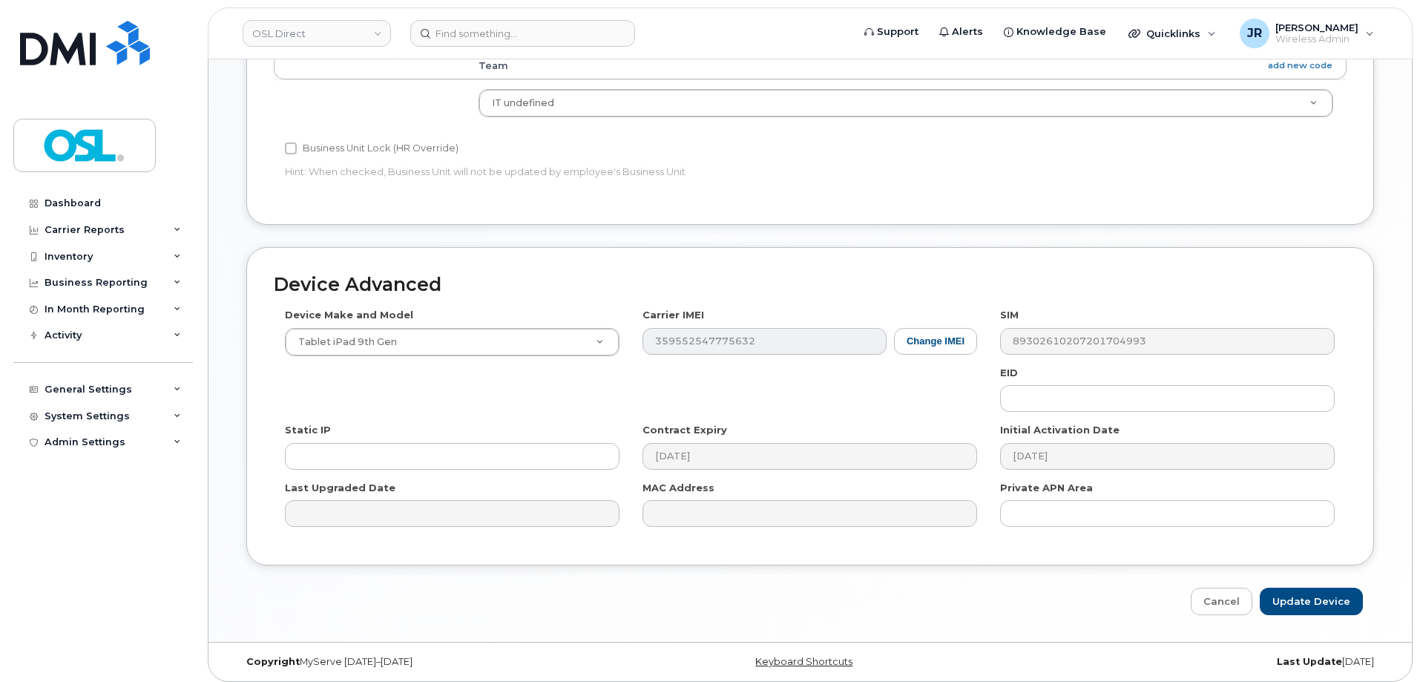
scroll to position [741, 0]
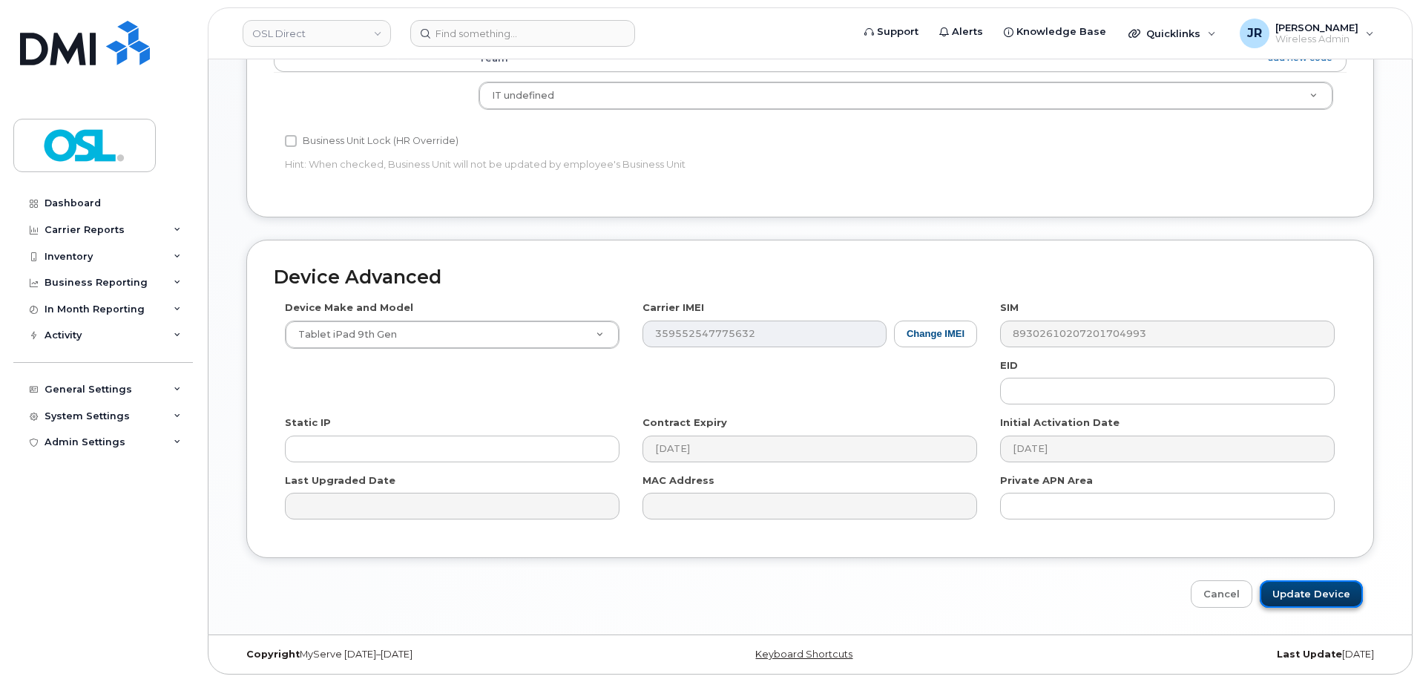
click at [1312, 589] on input "Update Device" at bounding box center [1311, 593] width 103 height 27
type input "Saving..."
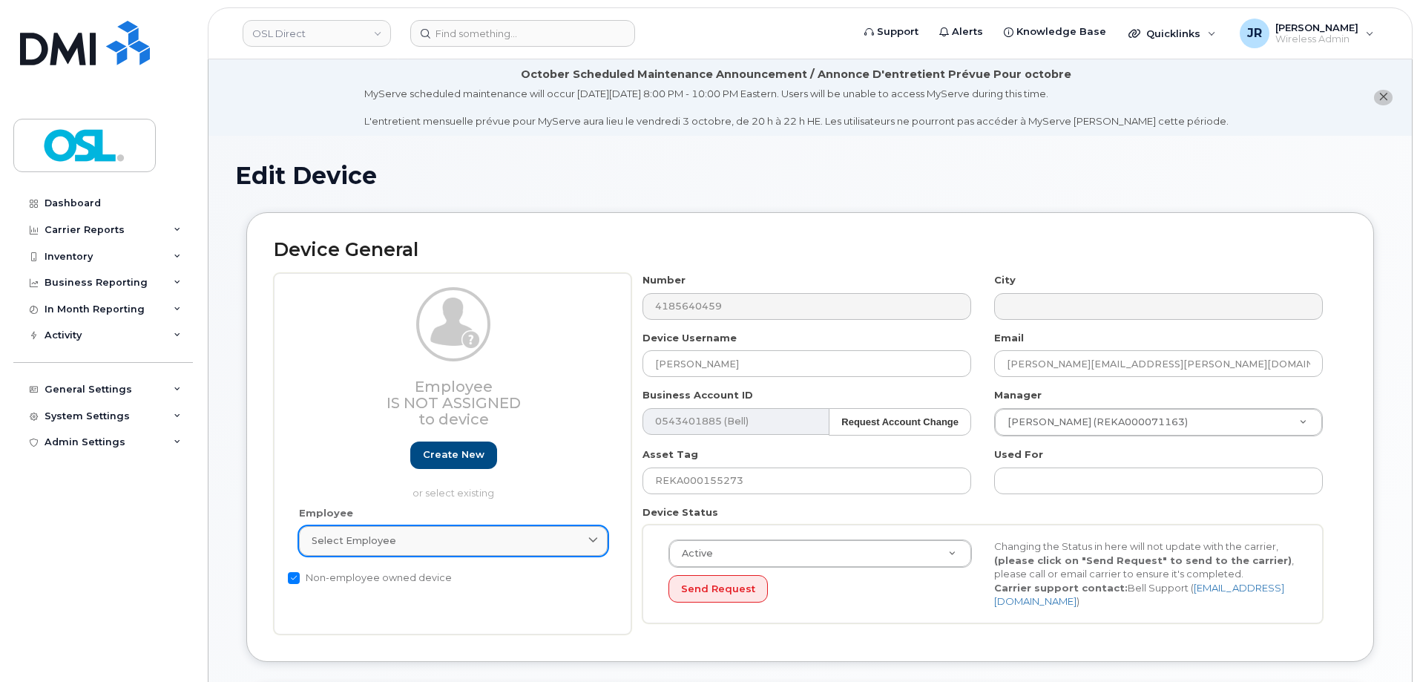
click at [416, 542] on div "Select employee" at bounding box center [453, 541] width 283 height 14
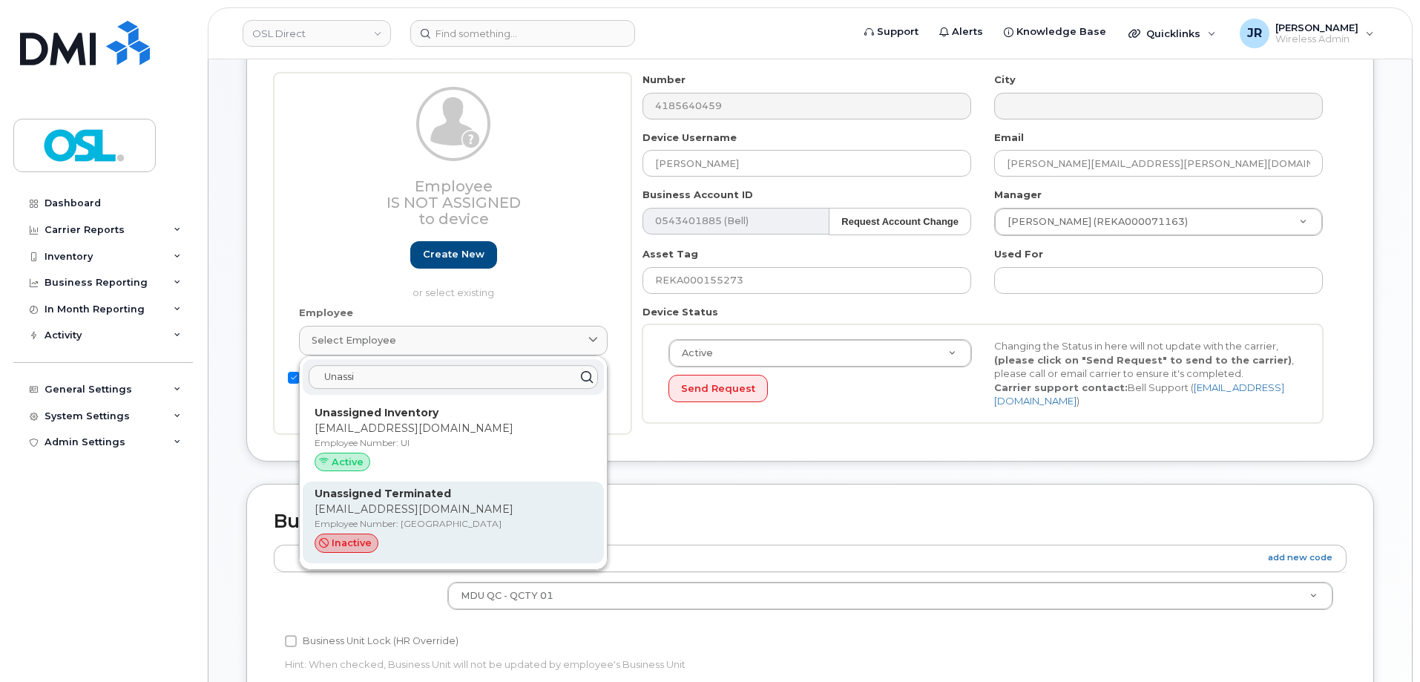
scroll to position [223, 0]
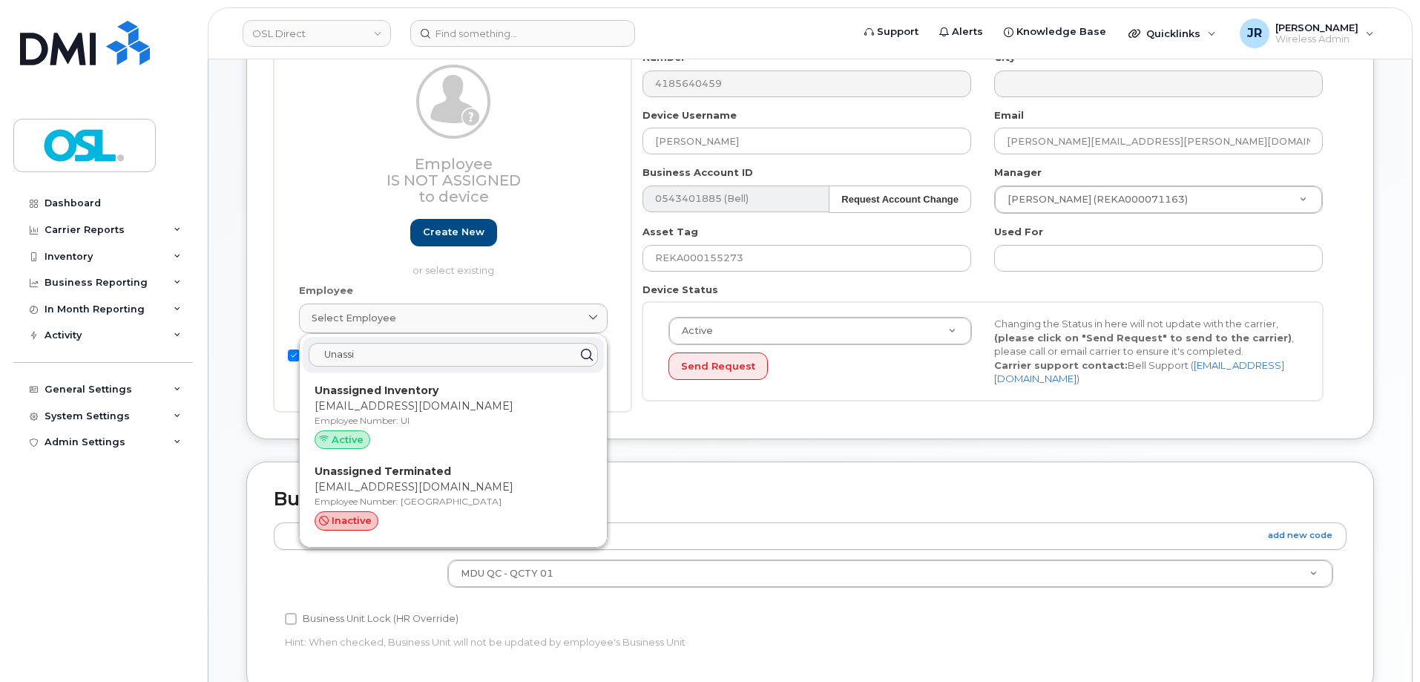
type input "Unassi"
click at [418, 577] on td at bounding box center [354, 573] width 160 height 47
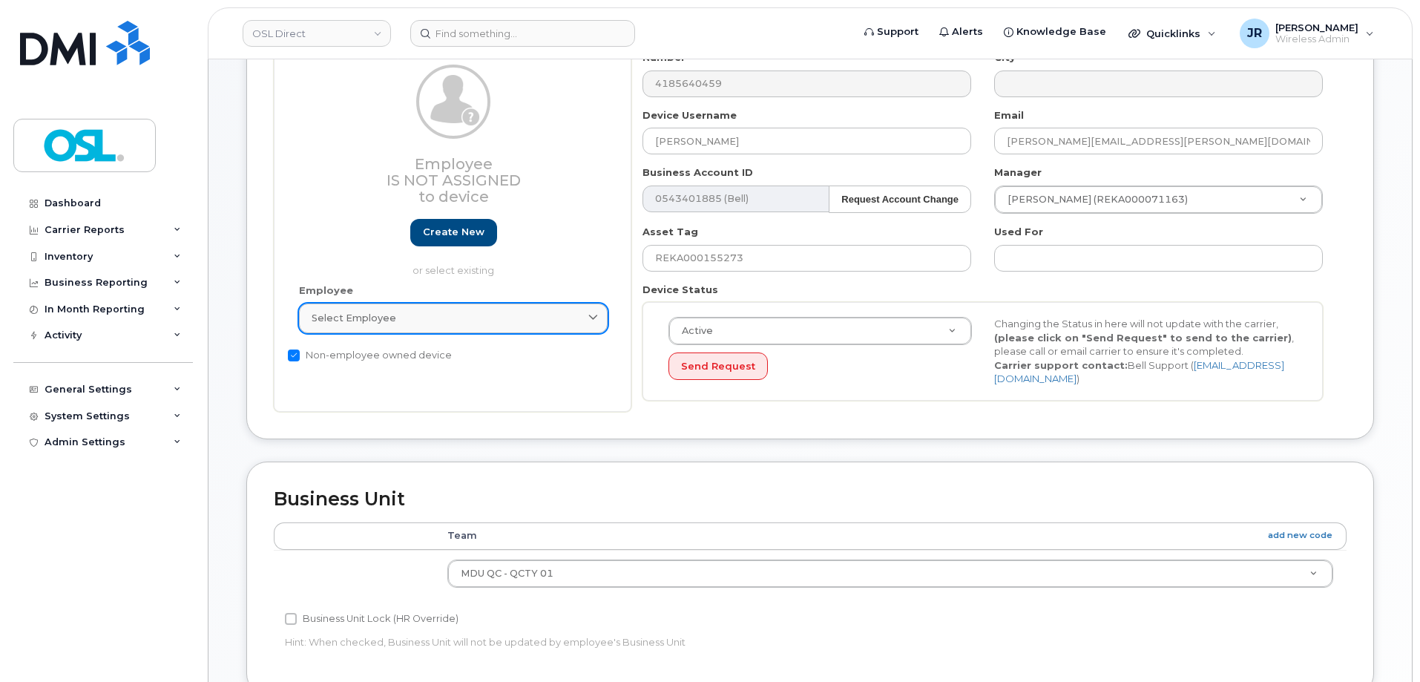
click at [446, 330] on link "Select employee" at bounding box center [453, 319] width 309 height 30
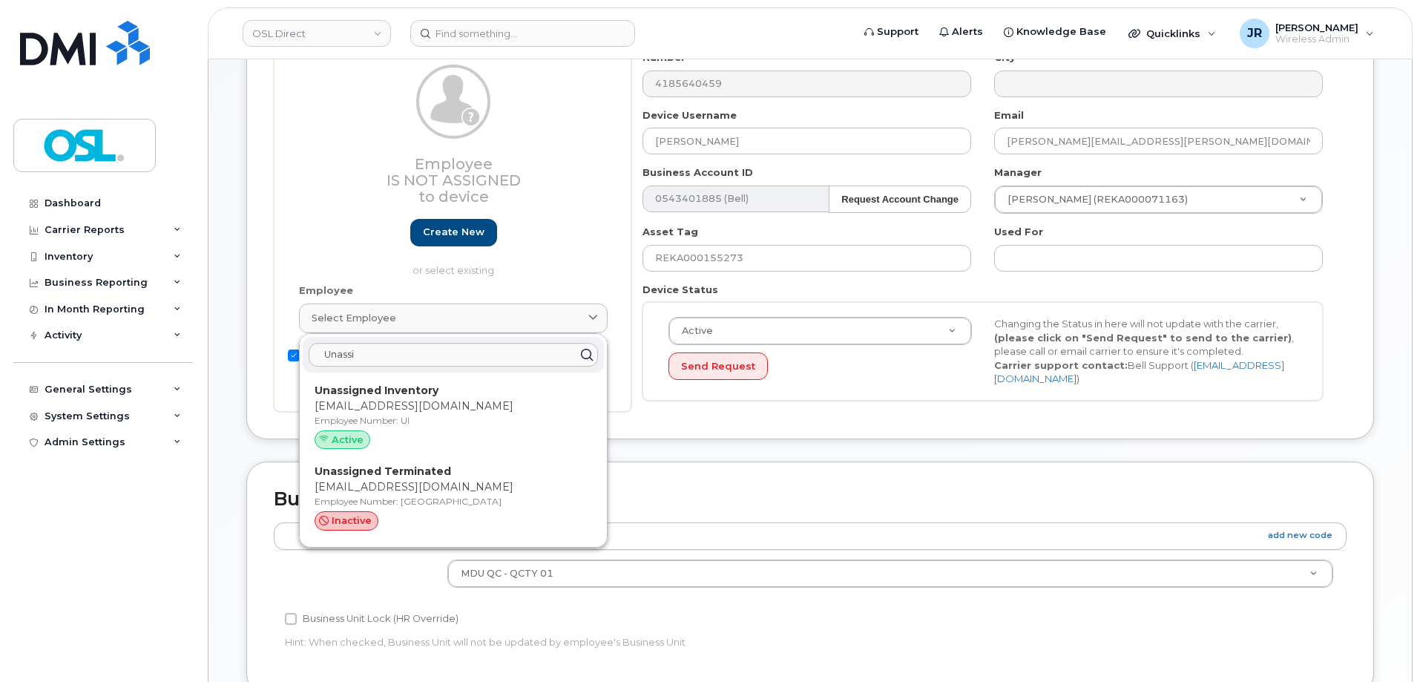
drag, startPoint x: 373, startPoint y: 481, endPoint x: 776, endPoint y: 54, distance: 586.9
click at [374, 481] on p "[EMAIL_ADDRESS][DOMAIN_NAME]" at bounding box center [454, 487] width 278 height 16
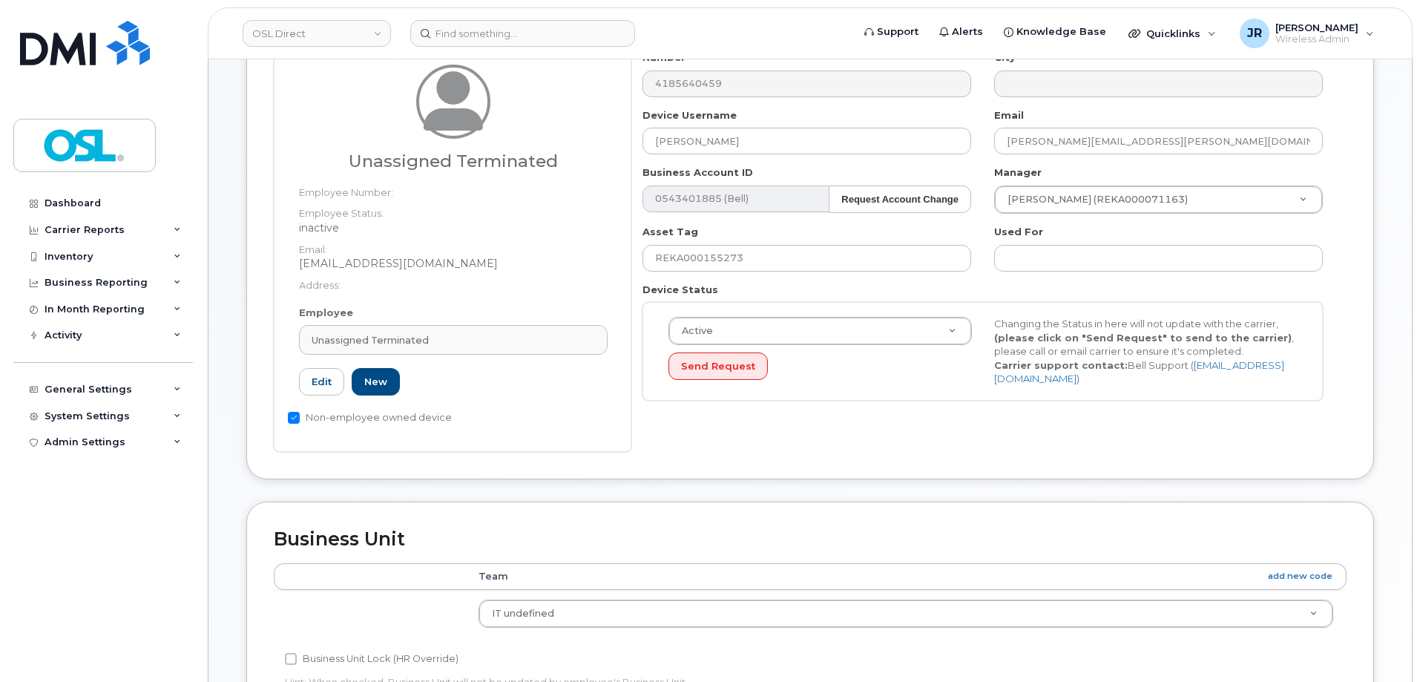
type input "UT"
type input "Unassigned Terminated"
type input "[EMAIL_ADDRESS][DOMAIN_NAME]"
type input "4117510"
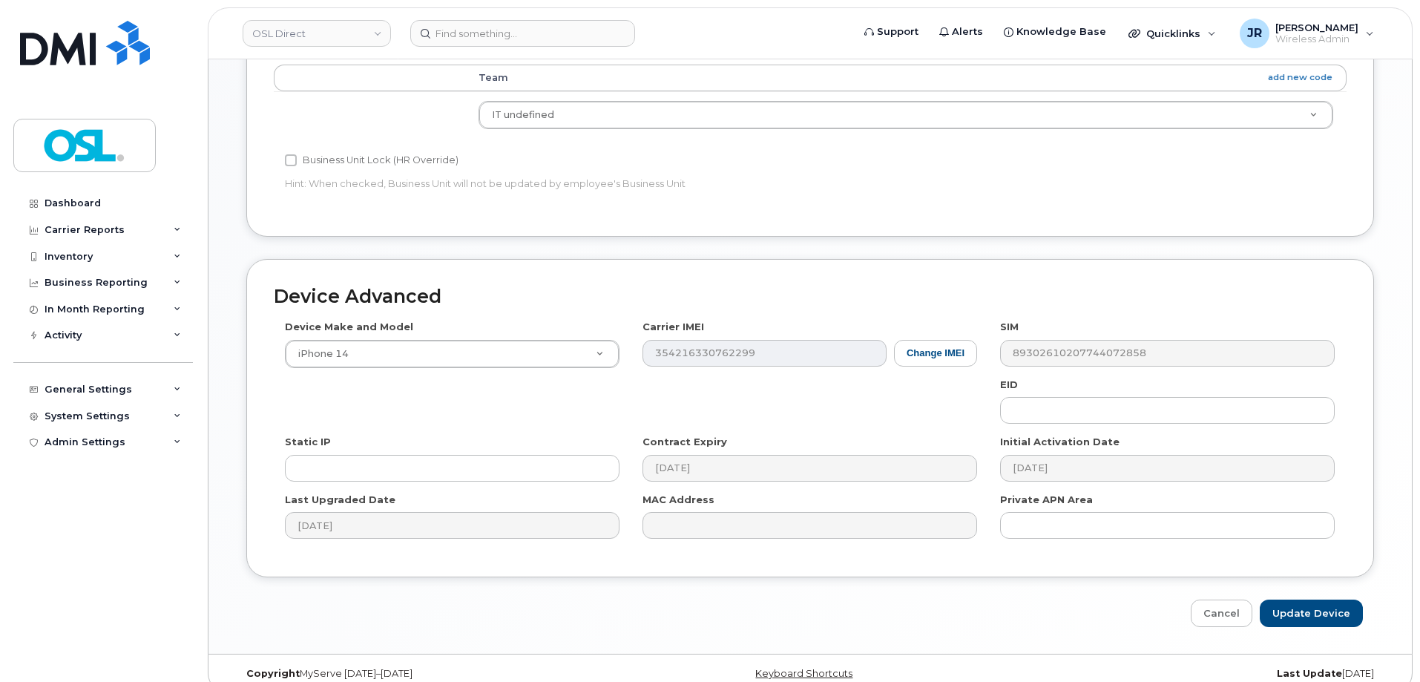
scroll to position [741, 0]
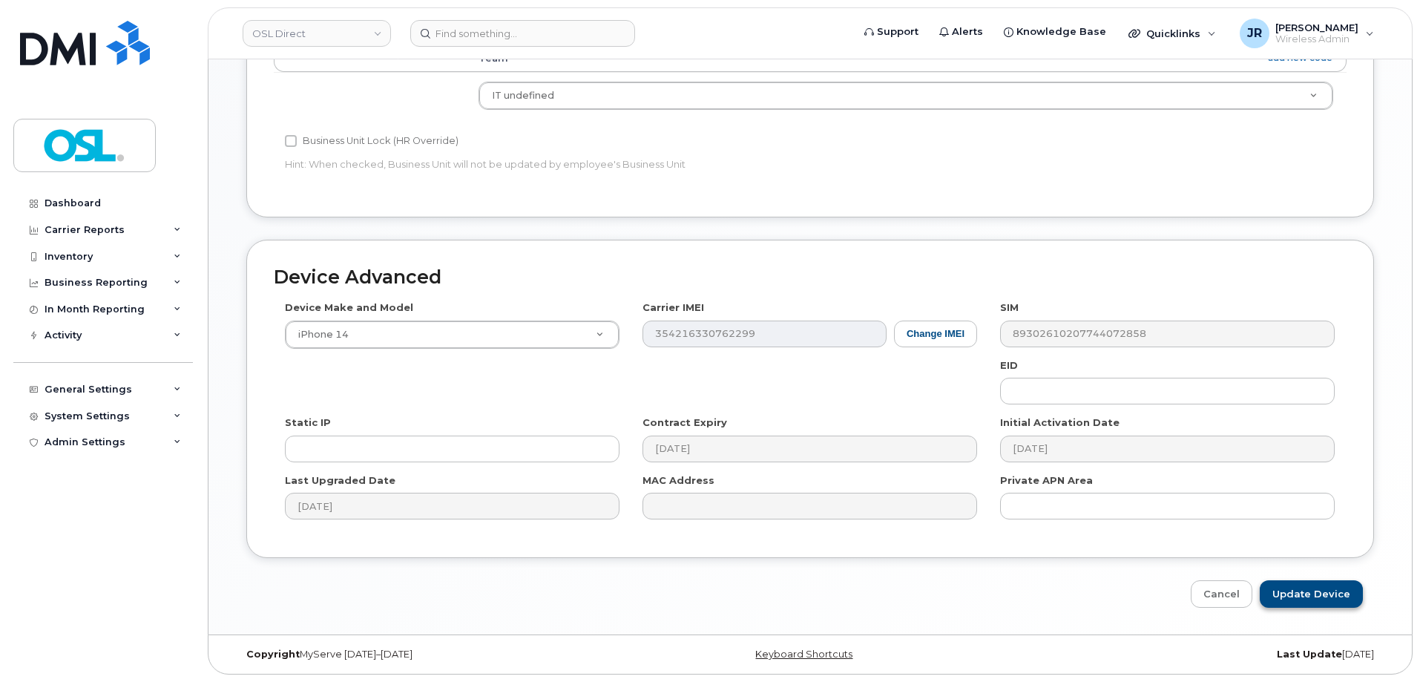
click at [1296, 583] on div "Device Advanced Device Make and Model iPhone 14 Android TCL 502 Watch Apple Wat…" at bounding box center [810, 424] width 1150 height 369
click at [1334, 596] on input "Update Device" at bounding box center [1311, 593] width 103 height 27
type input "Saving..."
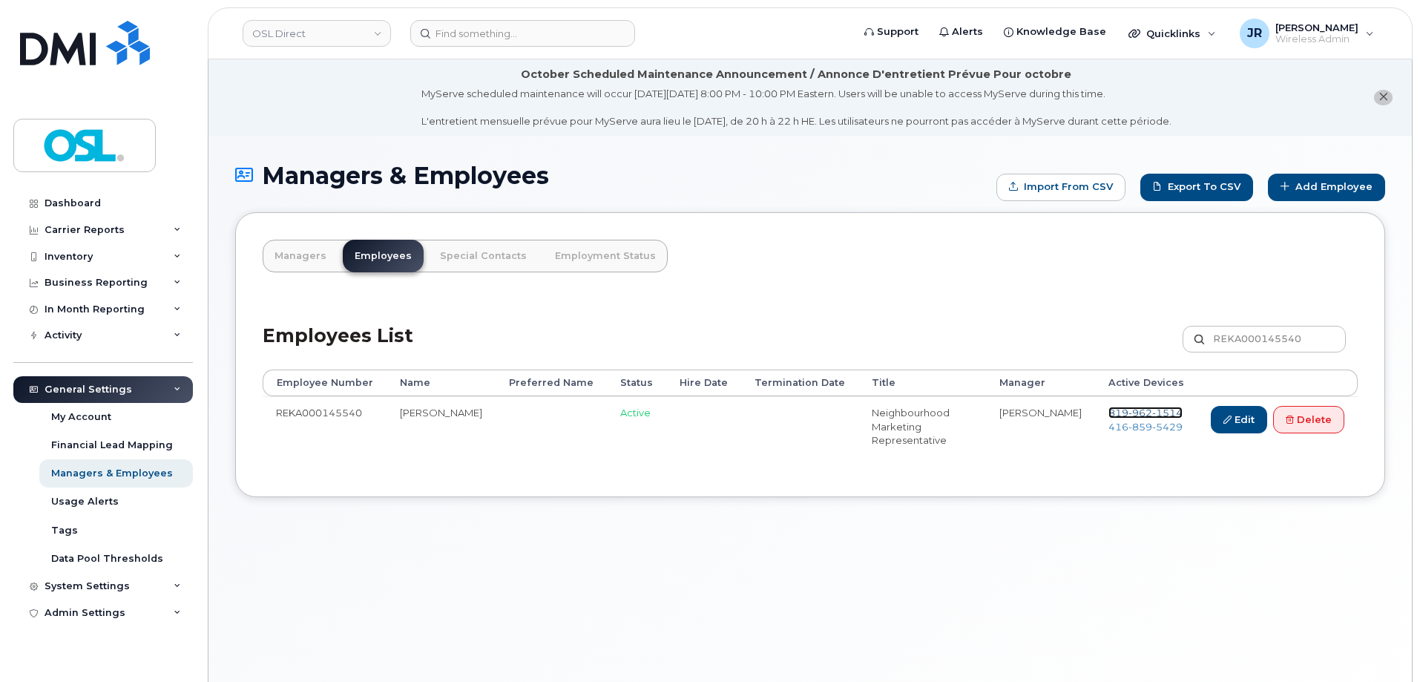
click at [1129, 409] on span "962" at bounding box center [1141, 413] width 24 height 12
click at [1137, 430] on span "859" at bounding box center [1141, 427] width 24 height 12
click at [1310, 422] on link "Delete" at bounding box center [1308, 419] width 71 height 27
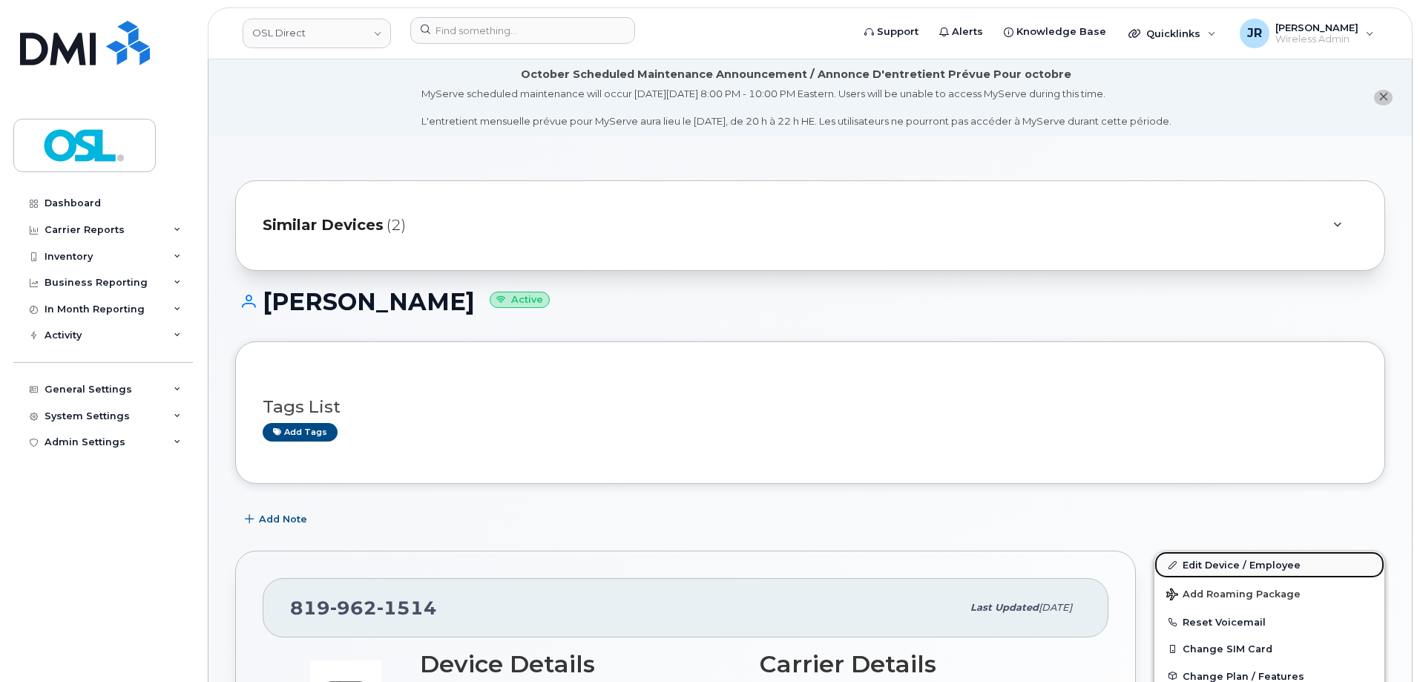
click at [1207, 551] on link "Edit Device / Employee" at bounding box center [1270, 564] width 230 height 27
click at [1212, 561] on link "Edit Device / Employee" at bounding box center [1270, 564] width 230 height 27
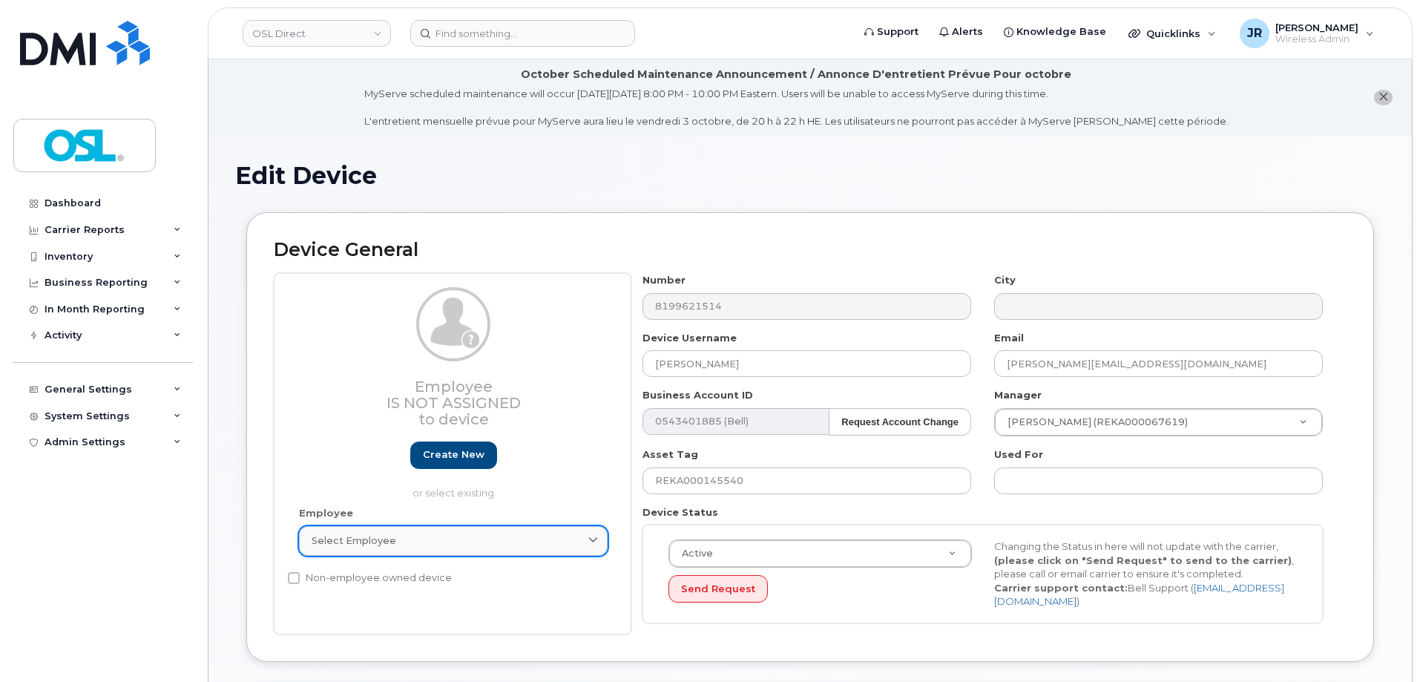
click at [483, 538] on div "Select employee" at bounding box center [453, 541] width 283 height 14
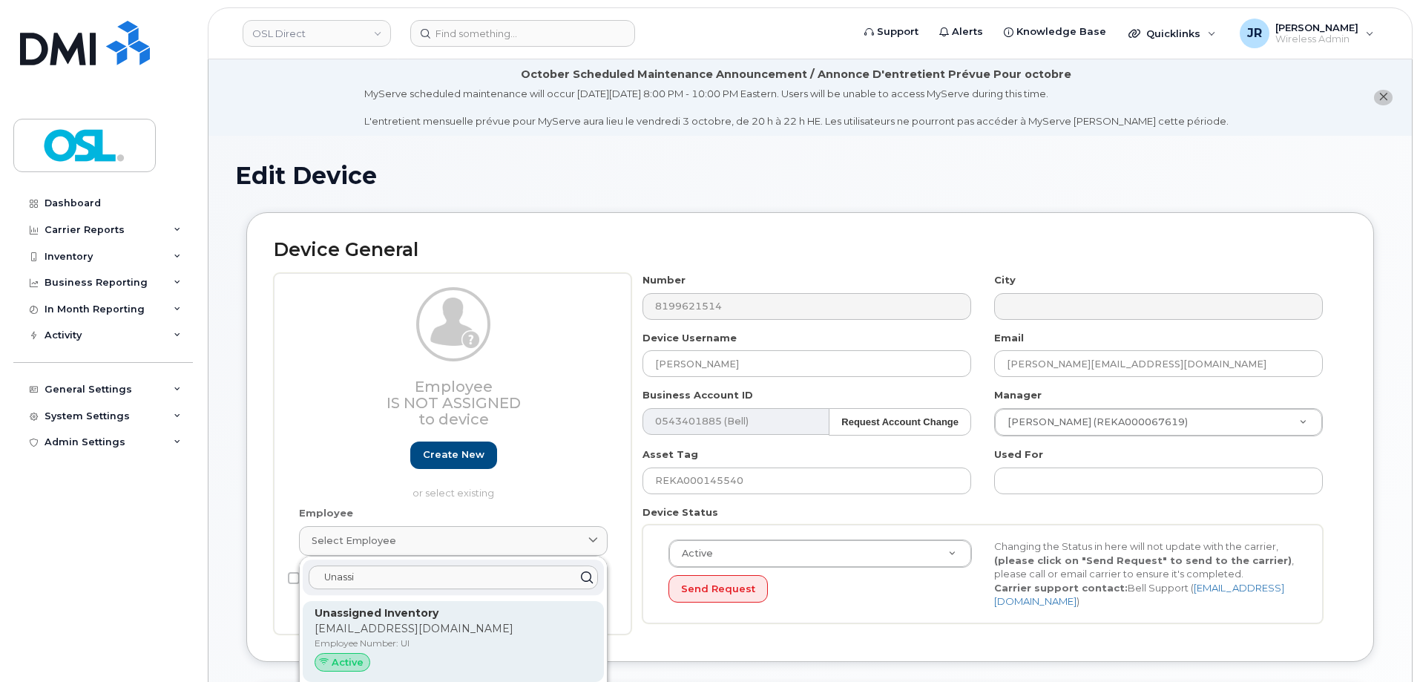
type input "Unassi"
click at [411, 603] on div "Unassigned Inventory support@osldirect.com Employee Number: UI Active" at bounding box center [453, 642] width 301 height 82
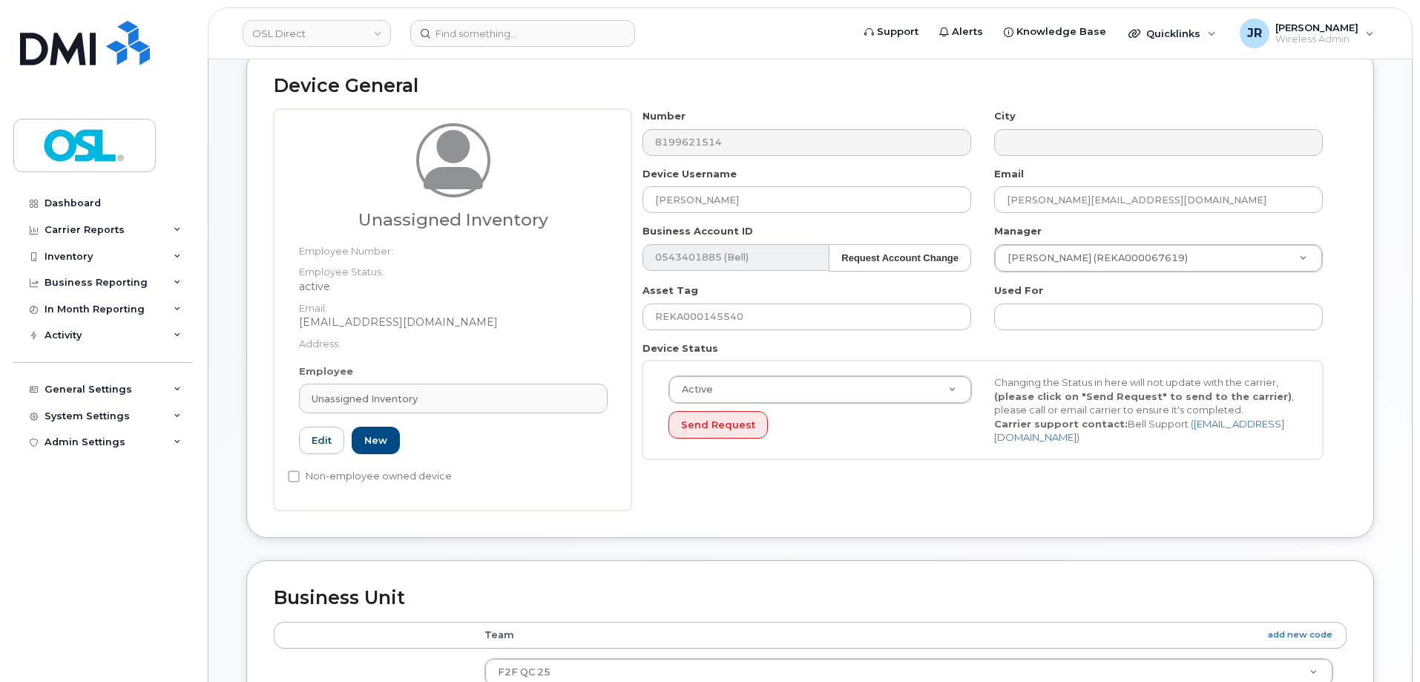
scroll to position [223, 0]
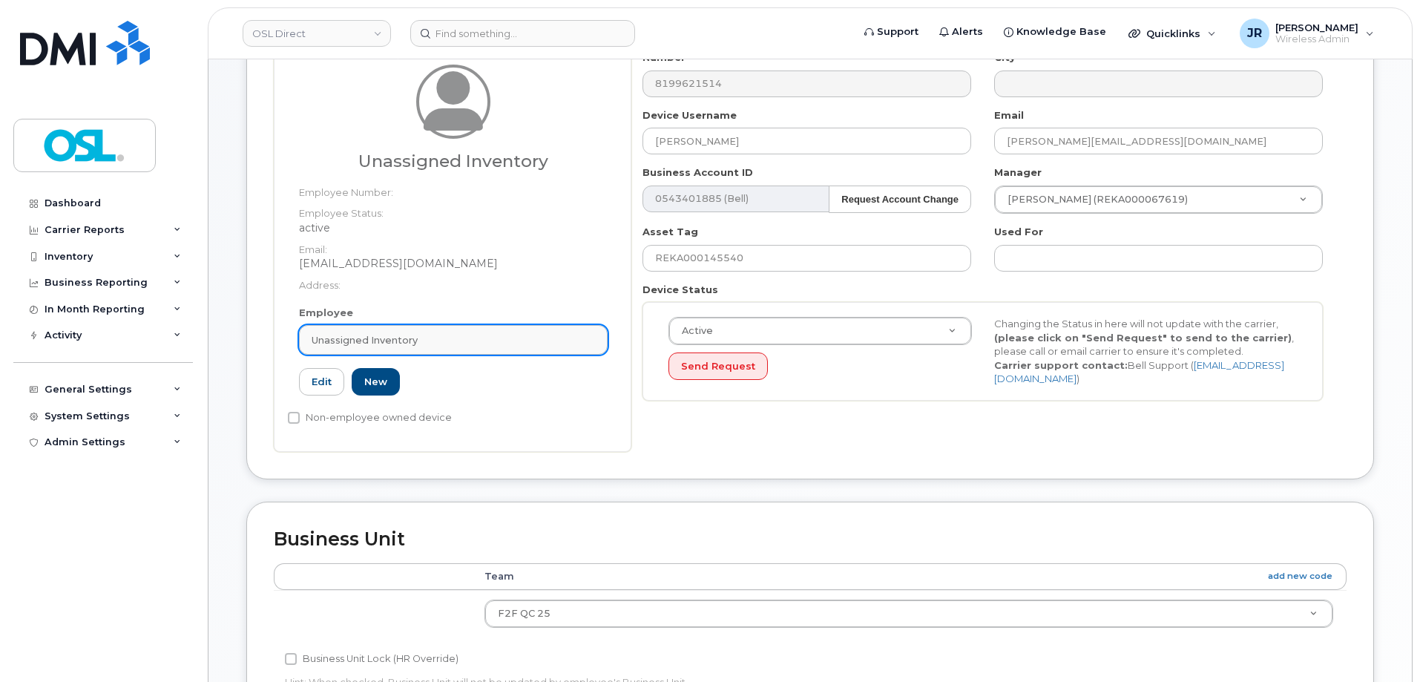
click at [485, 347] on link "Unassigned Inventory" at bounding box center [453, 340] width 309 height 30
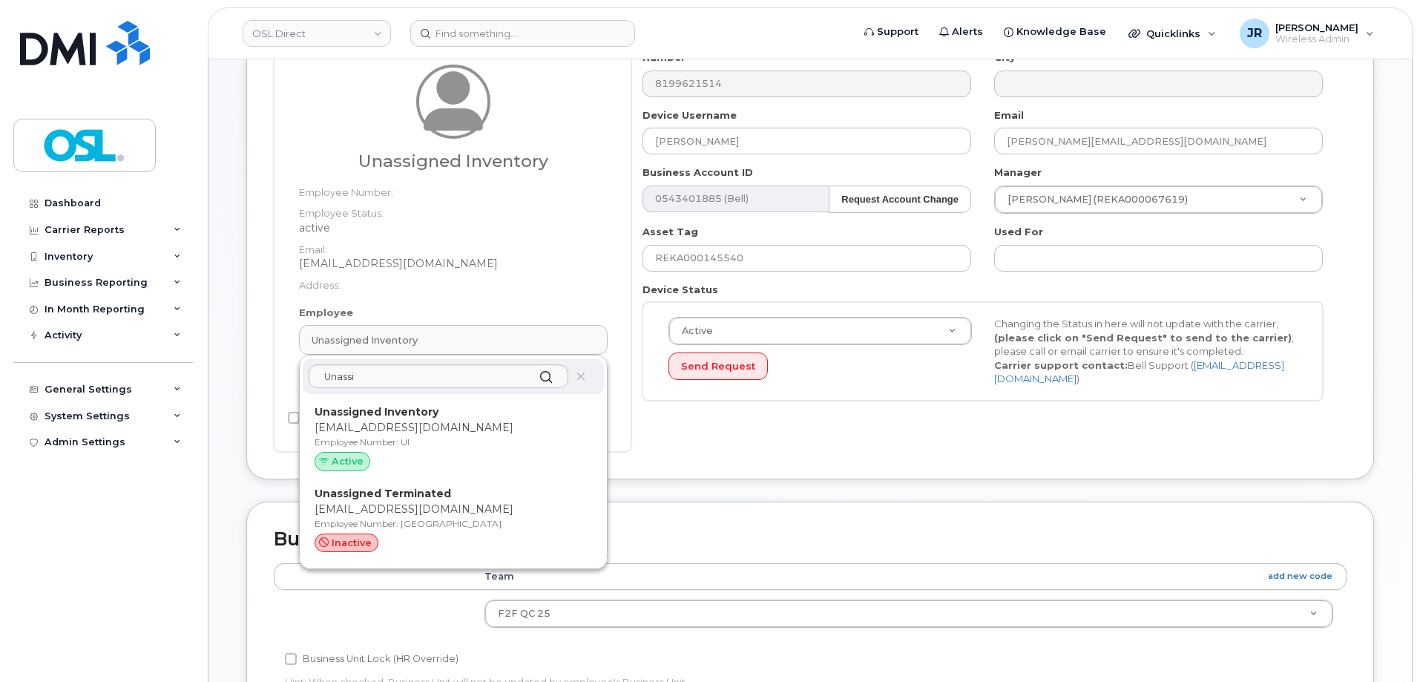
click at [417, 499] on strong "Unassigned Terminated" at bounding box center [383, 493] width 137 height 13
type input "UT"
type input "Unassigned Terminated"
type input "[EMAIL_ADDRESS][DOMAIN_NAME]"
type input "4117510"
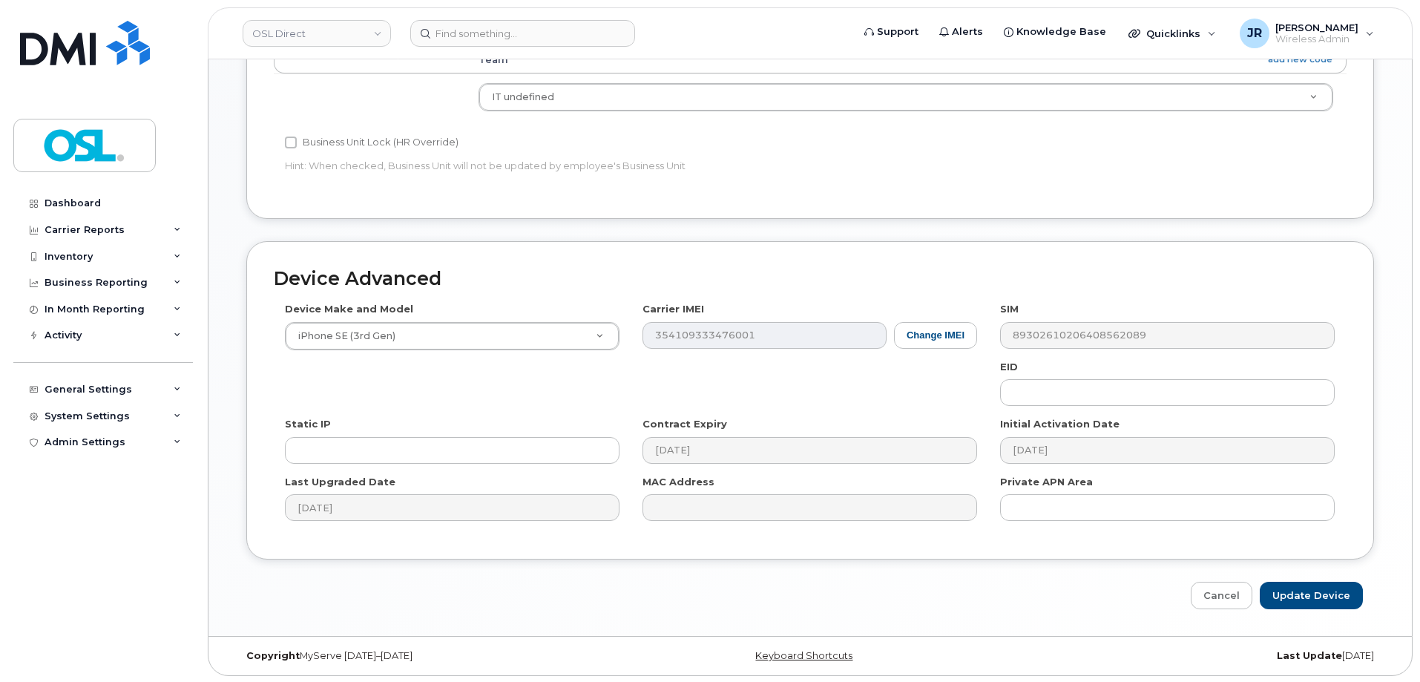
scroll to position [741, 0]
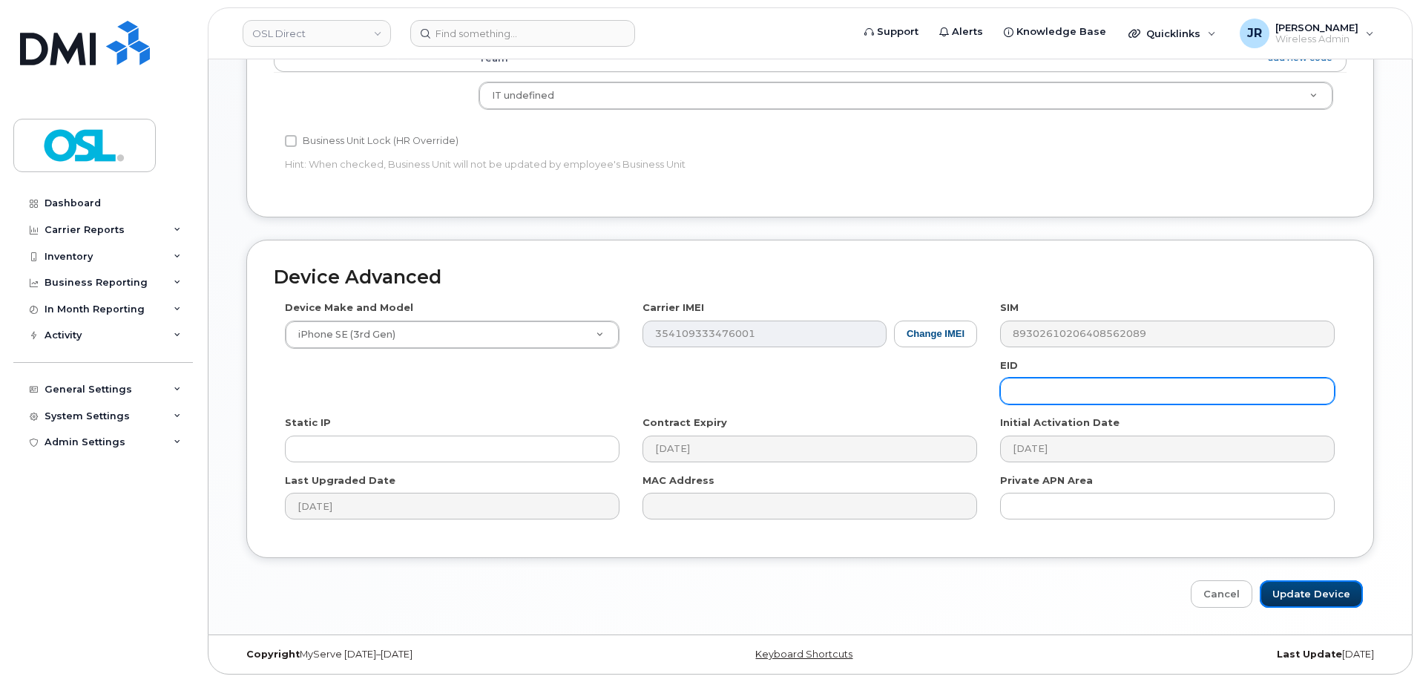
click at [1306, 588] on input "Update Device" at bounding box center [1311, 593] width 103 height 27
type input "Saving..."
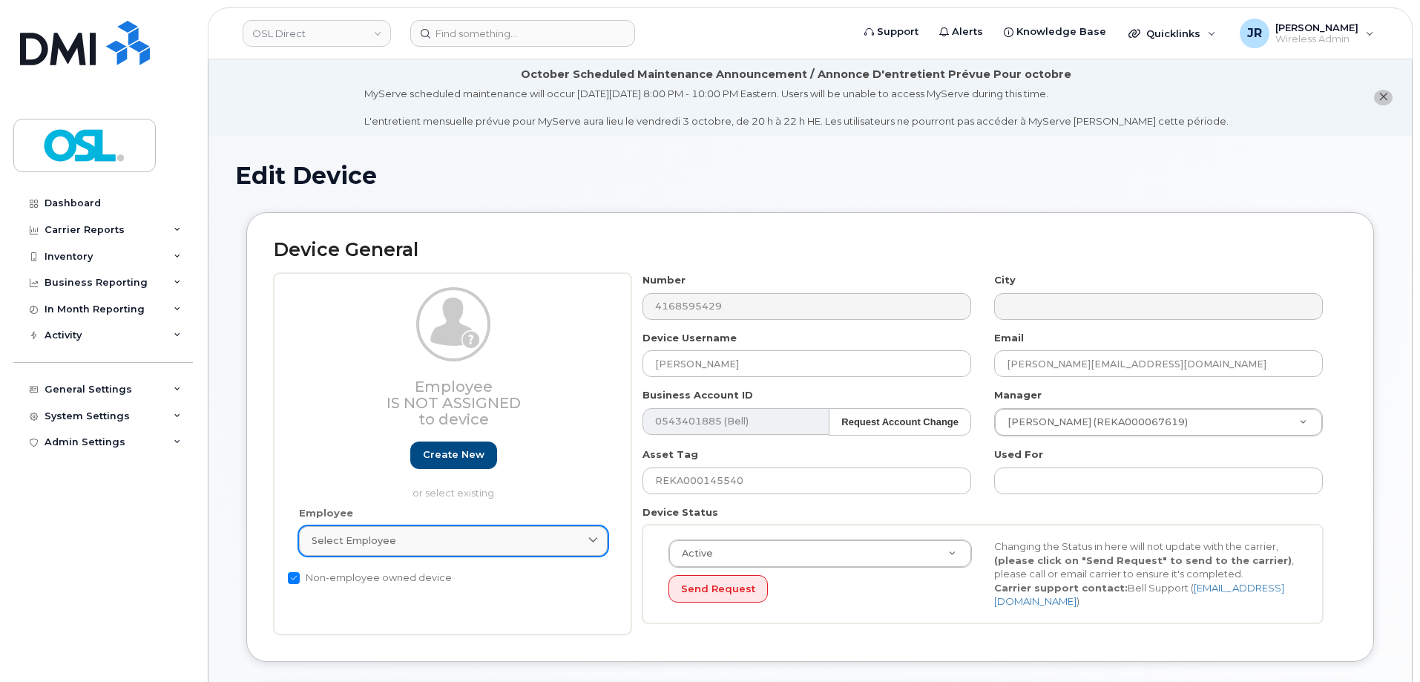
click at [433, 552] on link "Select employee" at bounding box center [453, 541] width 309 height 30
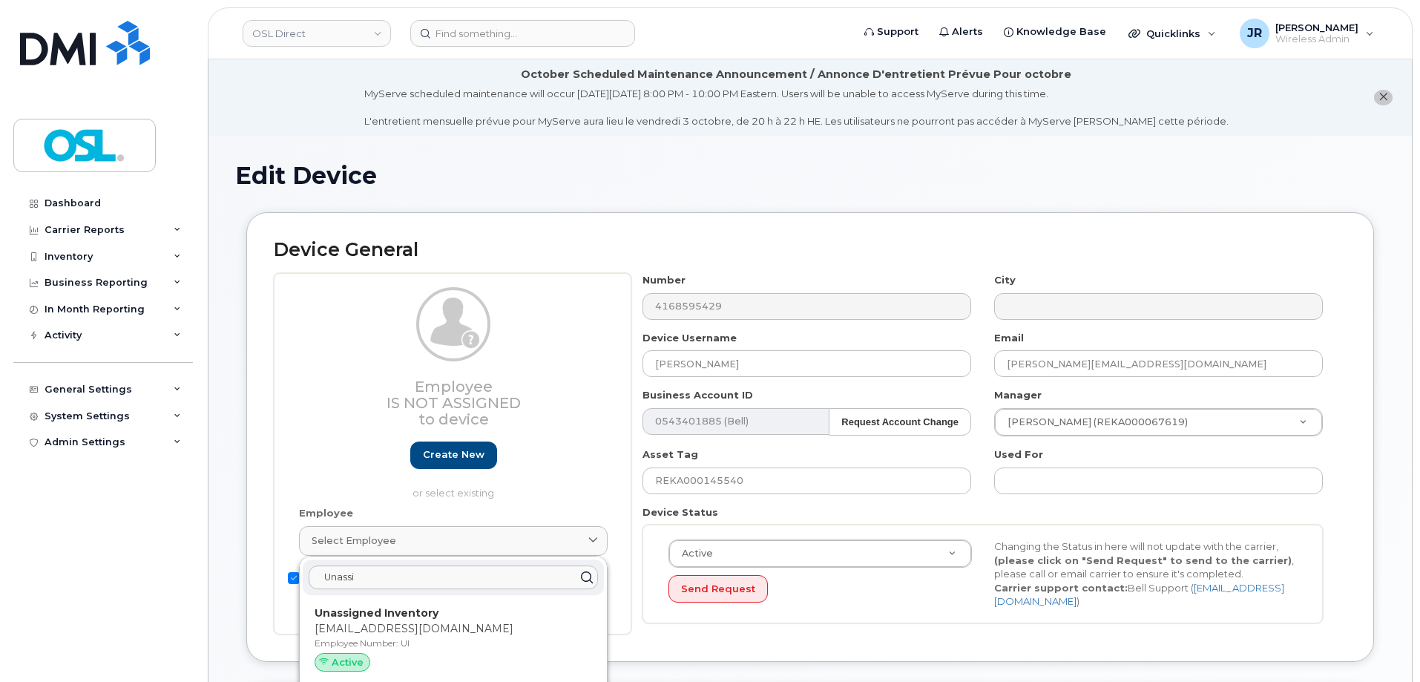
scroll to position [223, 0]
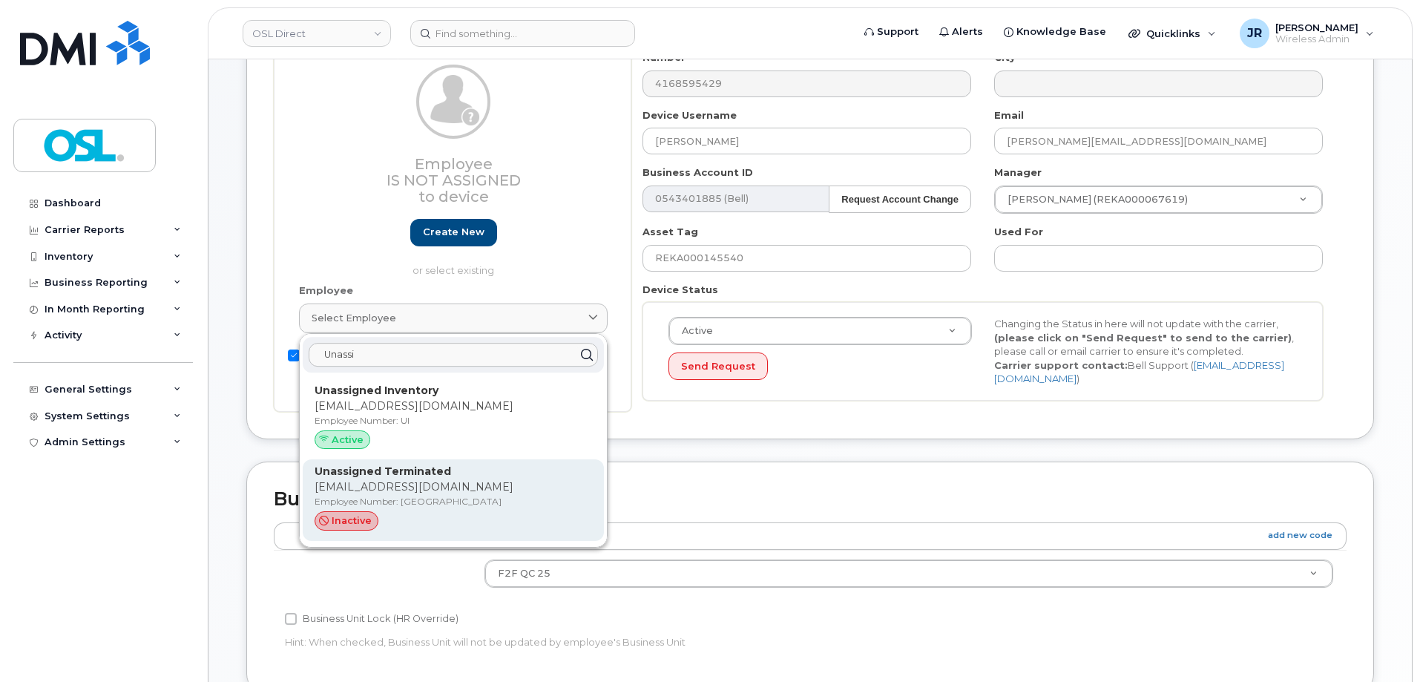
type input "Unassi"
click at [512, 474] on p "Unassigned Terminated" at bounding box center [454, 472] width 278 height 16
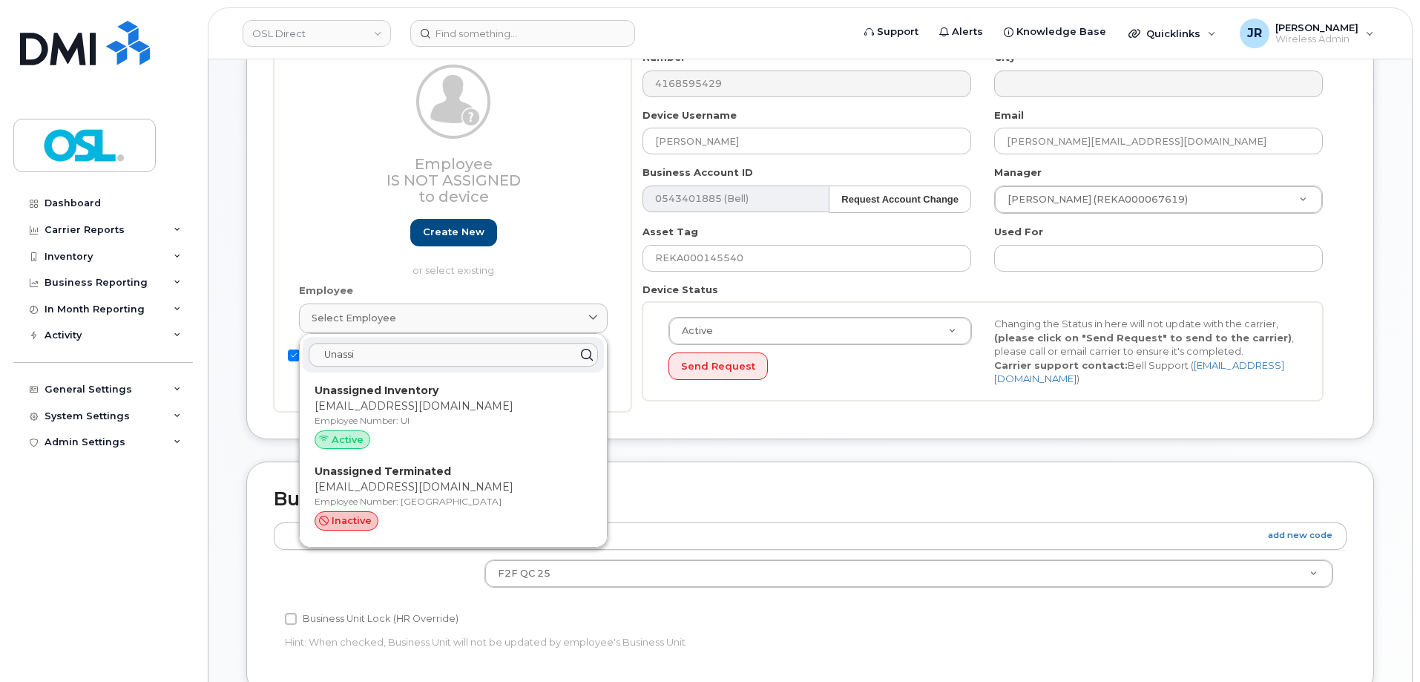
type input "UT"
type input "Unassigned Terminated"
type input "[EMAIL_ADDRESS][DOMAIN_NAME]"
type input "4117510"
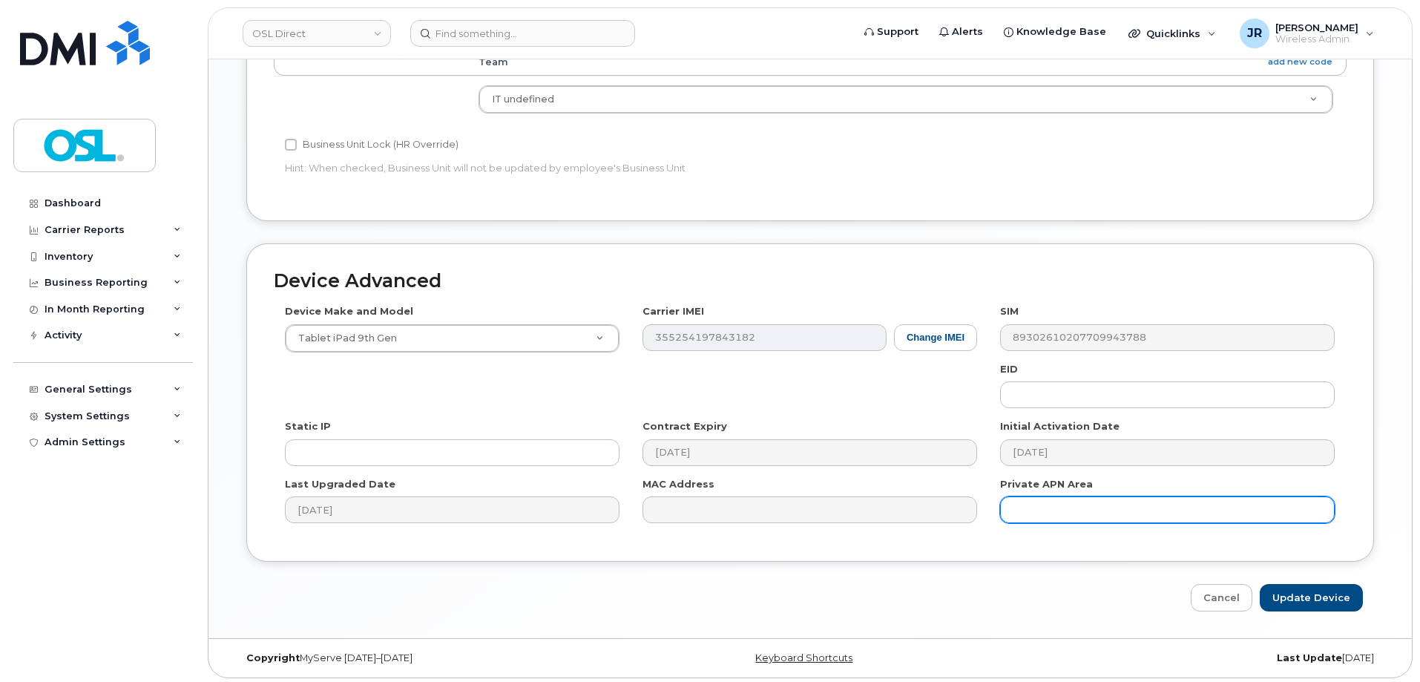
scroll to position [741, 0]
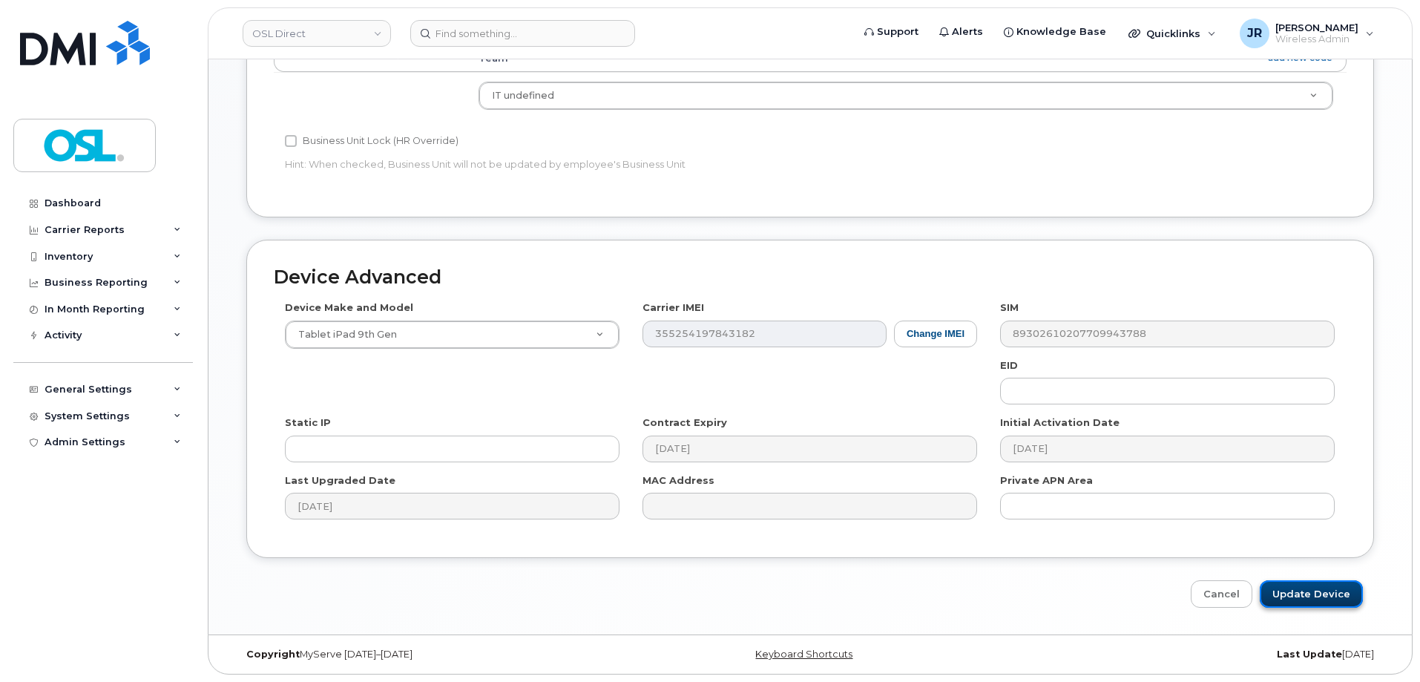
click at [1327, 590] on input "Update Device" at bounding box center [1311, 593] width 103 height 27
type input "Saving..."
